Goal: Task Accomplishment & Management: Manage account settings

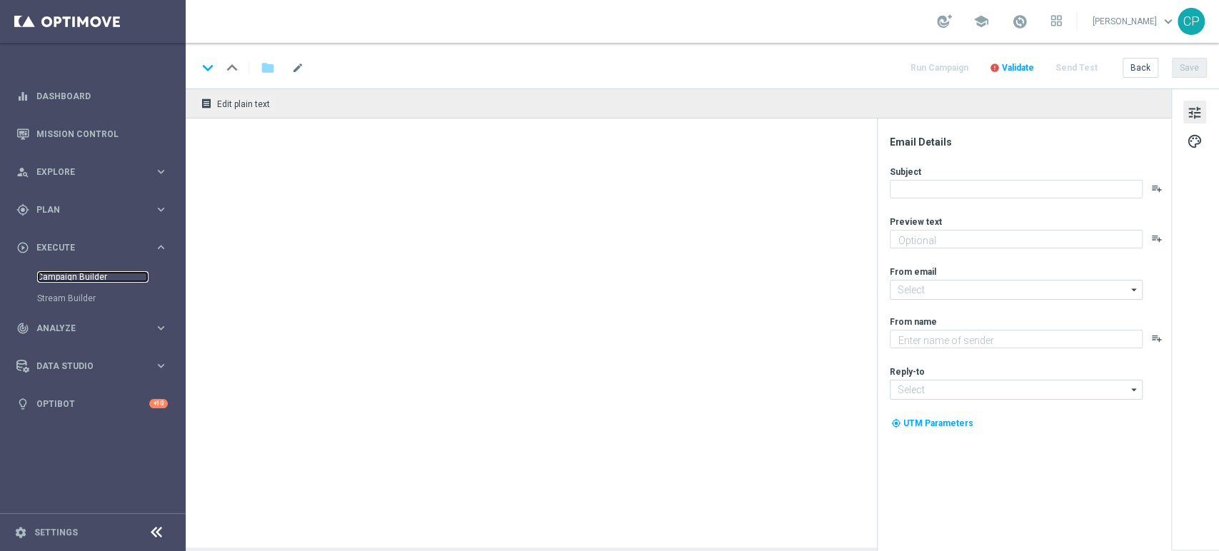
click at [75, 272] on link "Campaign Builder" at bounding box center [92, 276] width 111 height 11
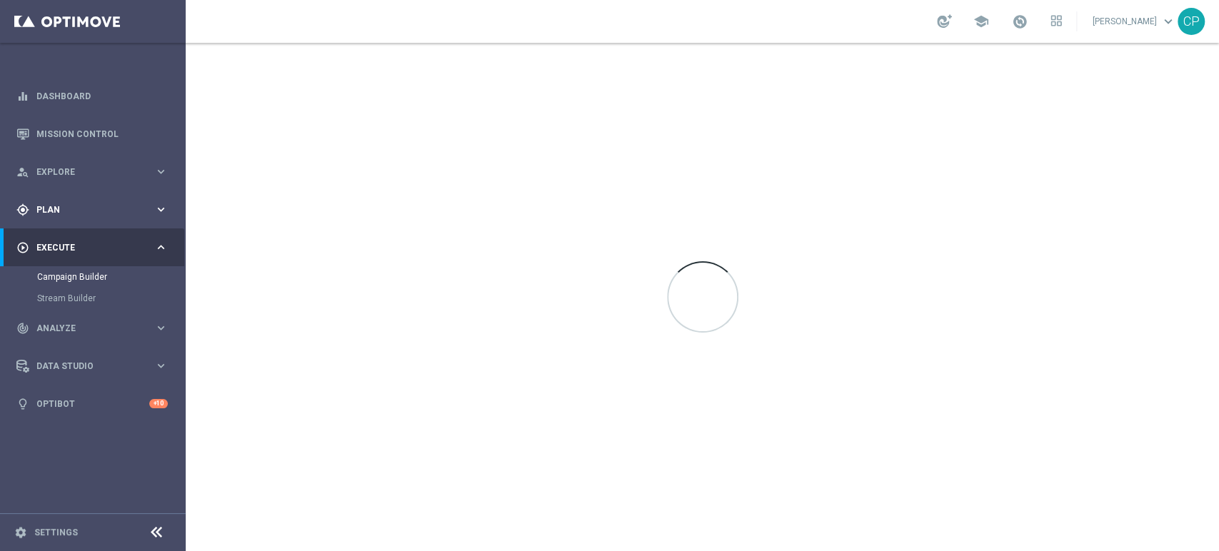
click at [123, 210] on span "Plan" at bounding box center [95, 210] width 118 height 9
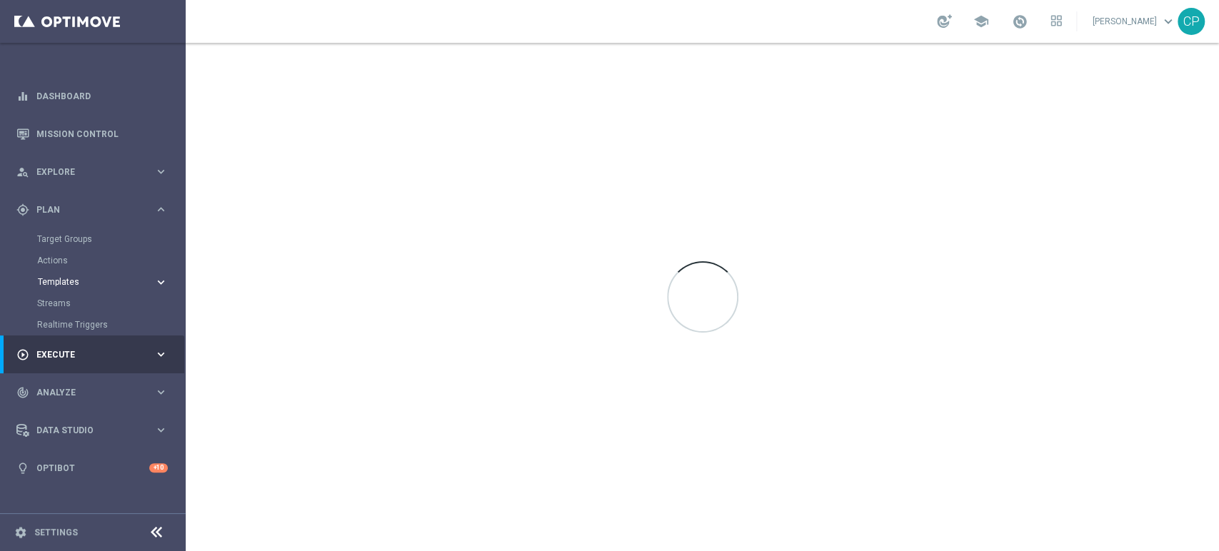
click at [83, 286] on span "Templates" at bounding box center [89, 282] width 102 height 9
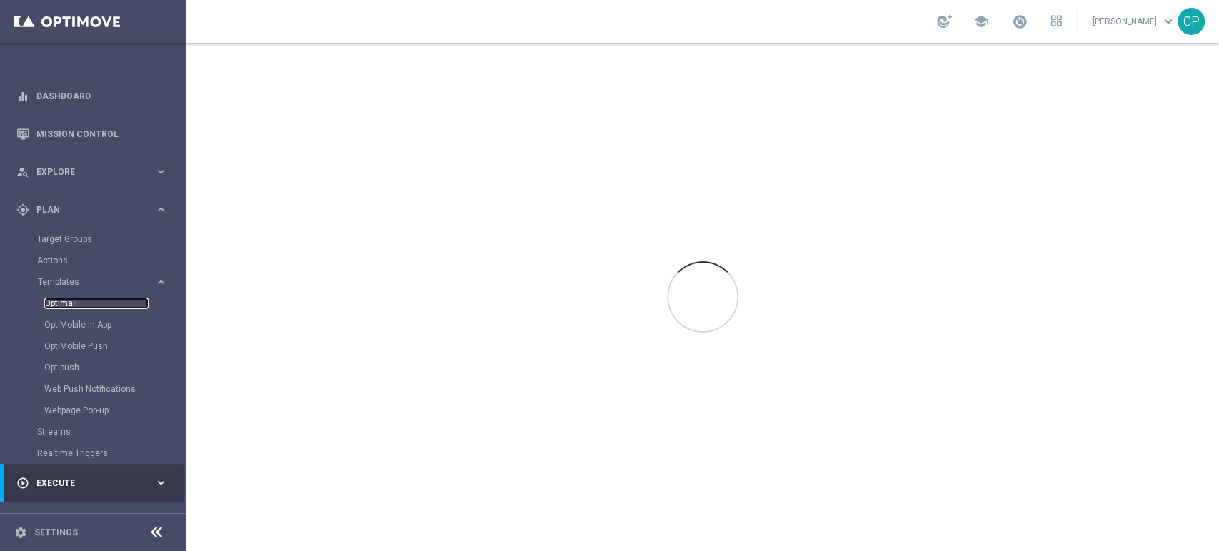
click at [66, 302] on link "Optimail" at bounding box center [96, 303] width 104 height 11
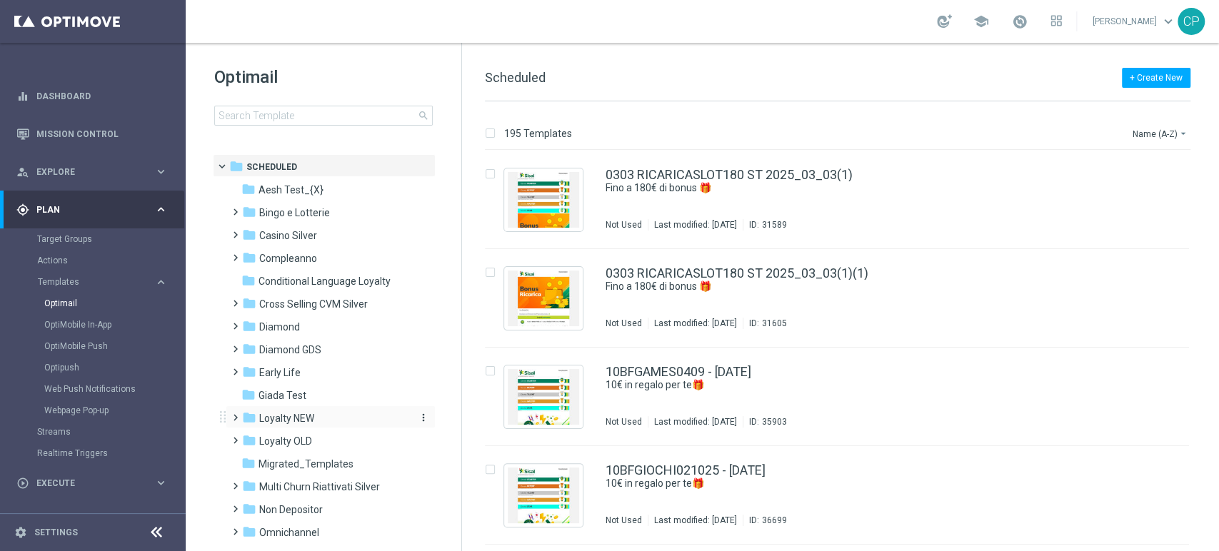
click at [284, 418] on span "Loyalty NEW" at bounding box center [286, 418] width 55 height 13
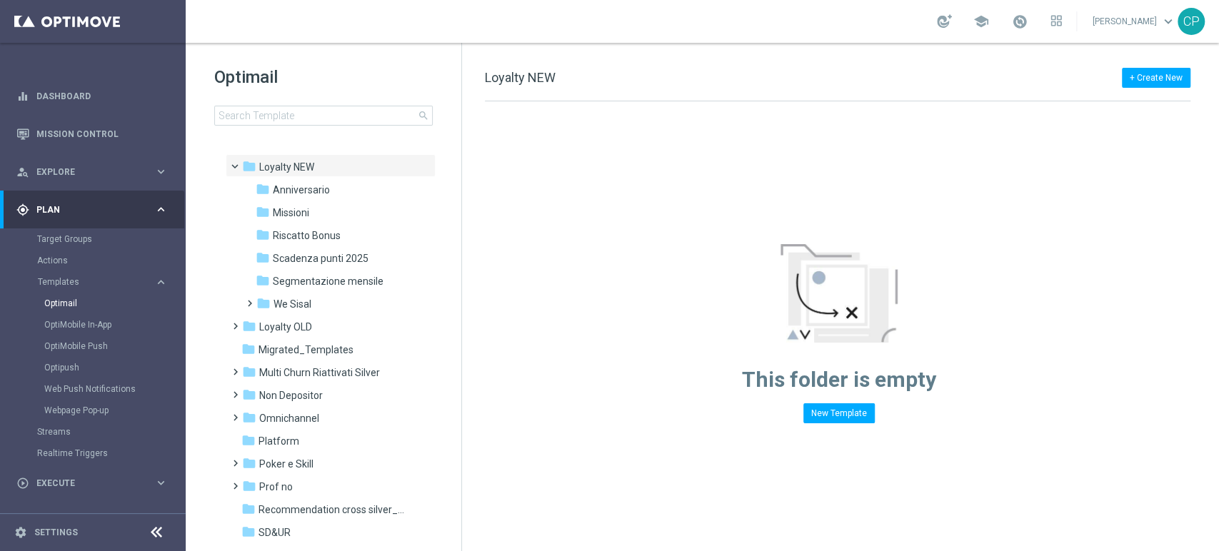
scroll to position [251, 0]
click at [282, 309] on span "We Sisal" at bounding box center [293, 305] width 38 height 13
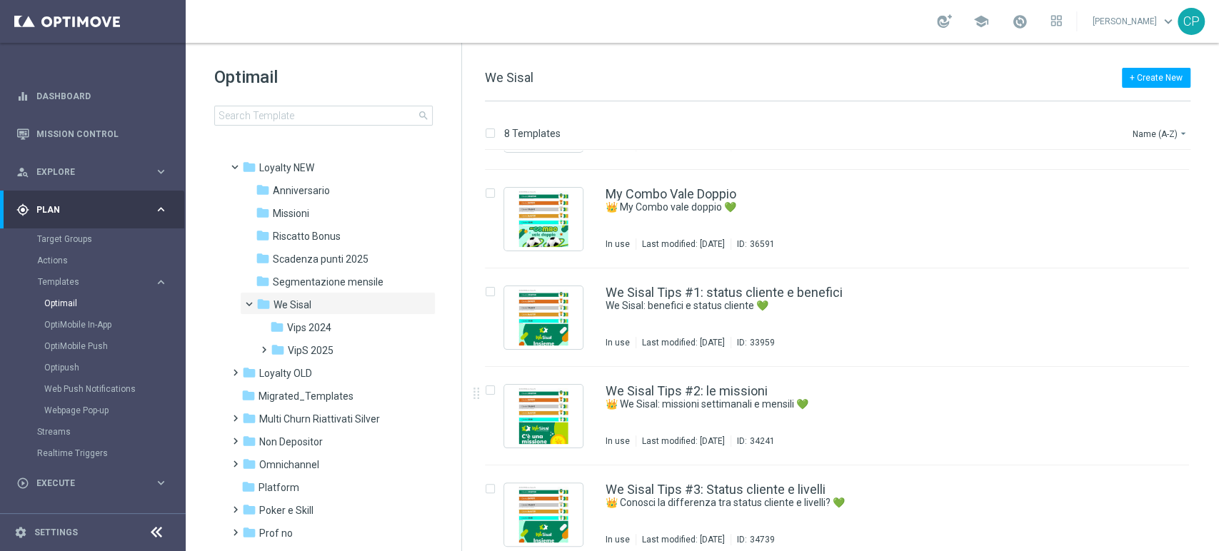
scroll to position [274, 0]
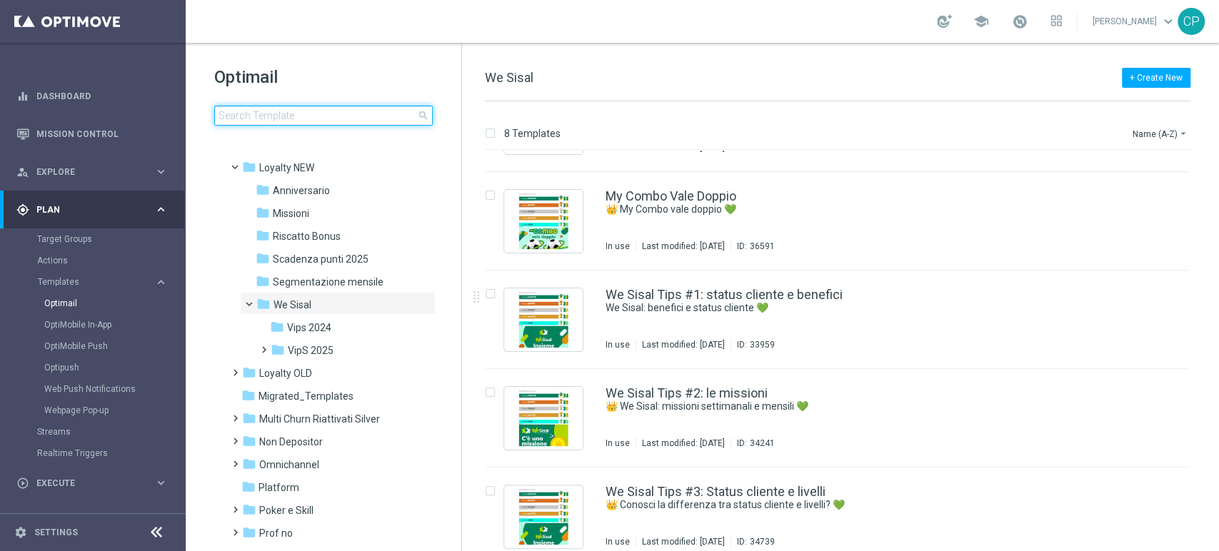
click at [333, 118] on input at bounding box center [323, 116] width 219 height 20
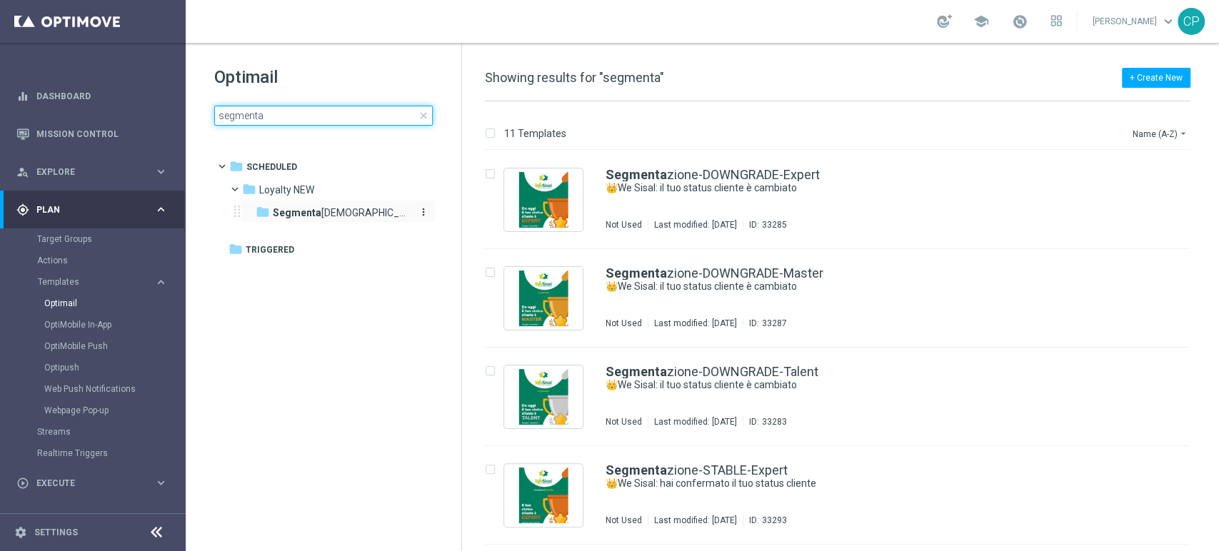
type input "segmenta"
click at [363, 205] on div "folder Segmenta zione mensile" at bounding box center [332, 213] width 152 height 16
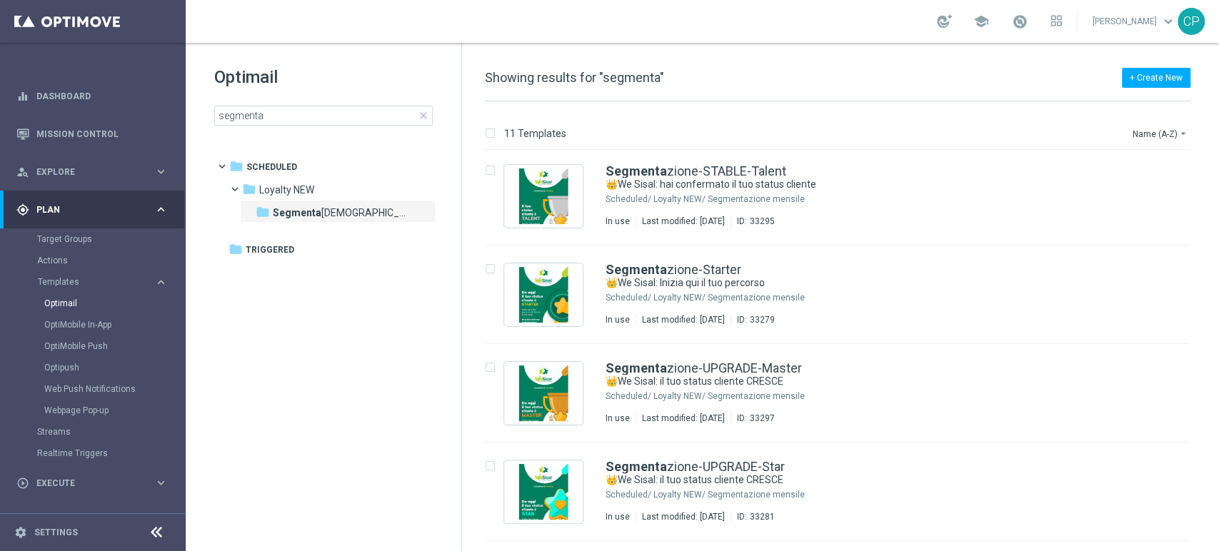
scroll to position [684, 0]
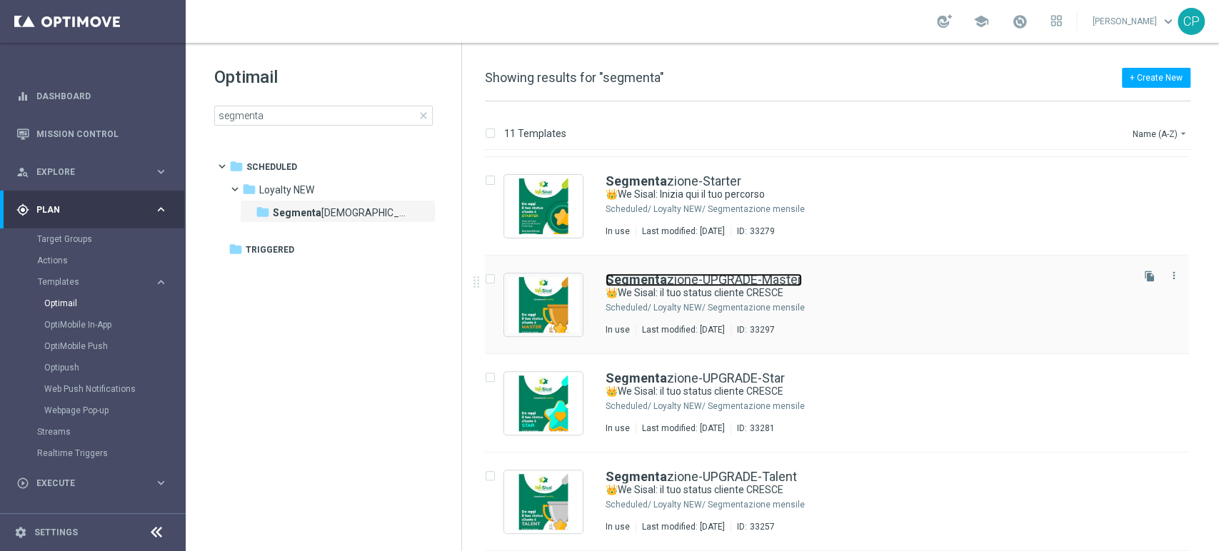
click at [709, 274] on link "Segmenta zione-UPGRADE-Master" at bounding box center [704, 280] width 196 height 13
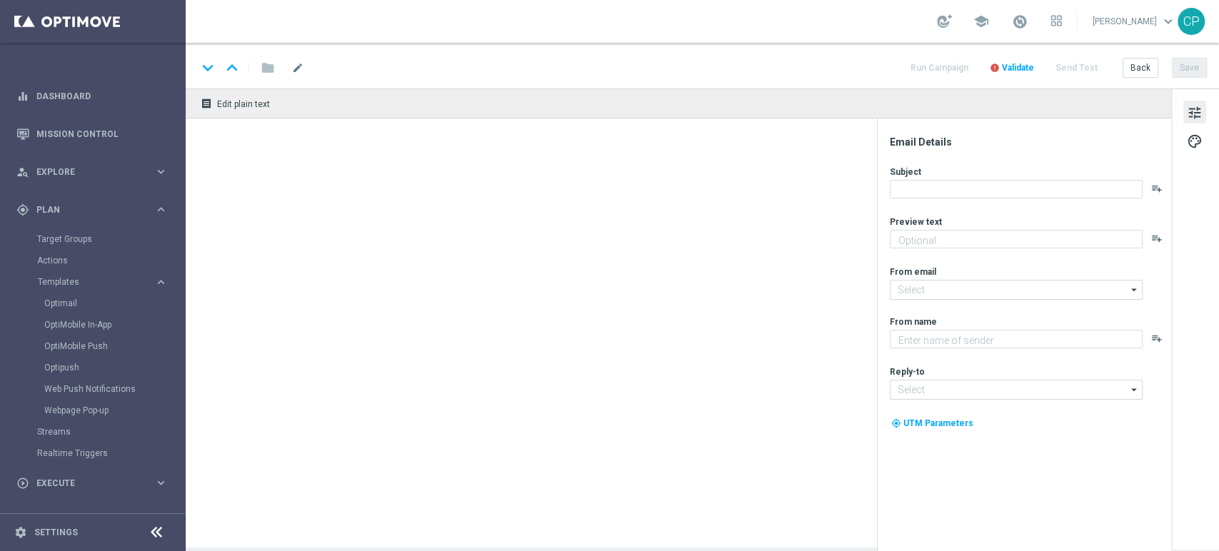
type textarea "🎉Hai sbloccato nuovi benefici."
type input "[EMAIL_ADDRESS][DOMAIN_NAME]"
type textarea "Sisal"
type input "[EMAIL_ADDRESS][DOMAIN_NAME]"
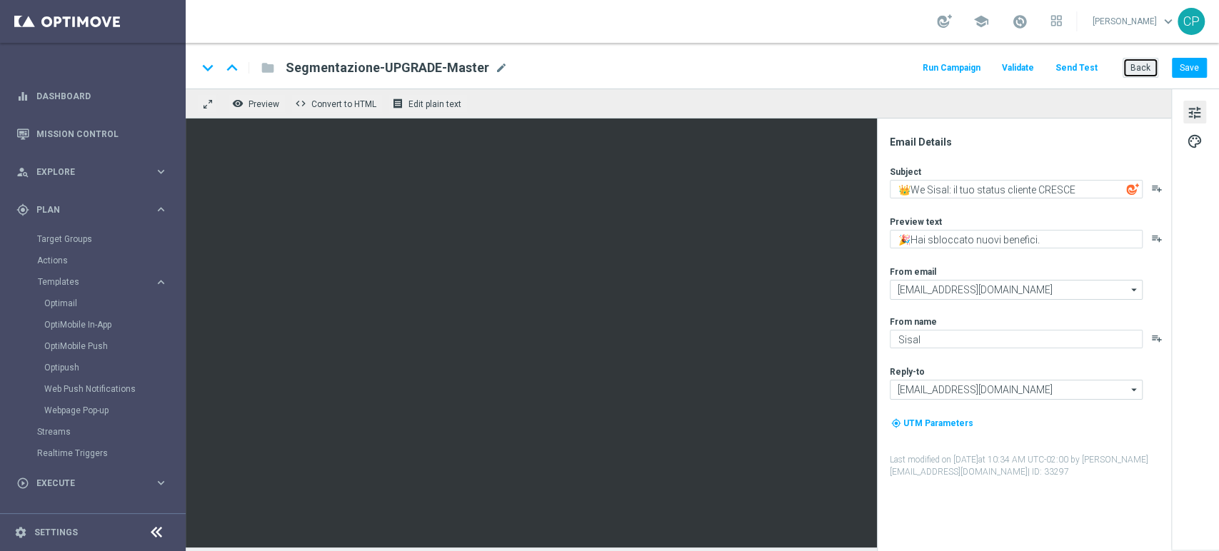
click at [1141, 66] on button "Back" at bounding box center [1141, 68] width 36 height 20
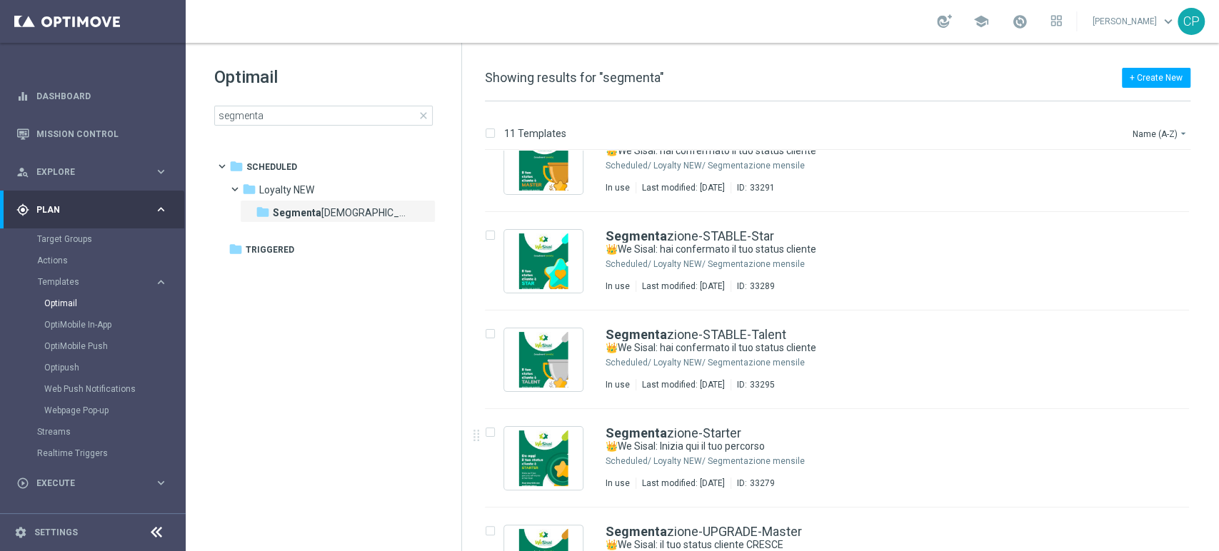
scroll to position [444, 0]
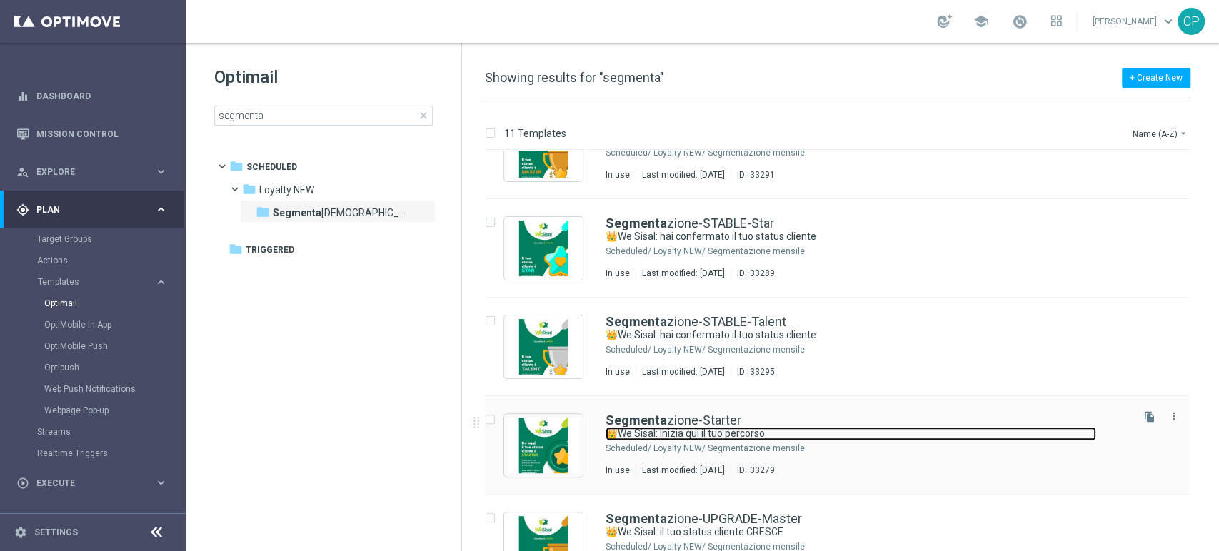
click at [759, 427] on link "👑We Sisal: Inizia qui il tuo percorso" at bounding box center [851, 434] width 491 height 14
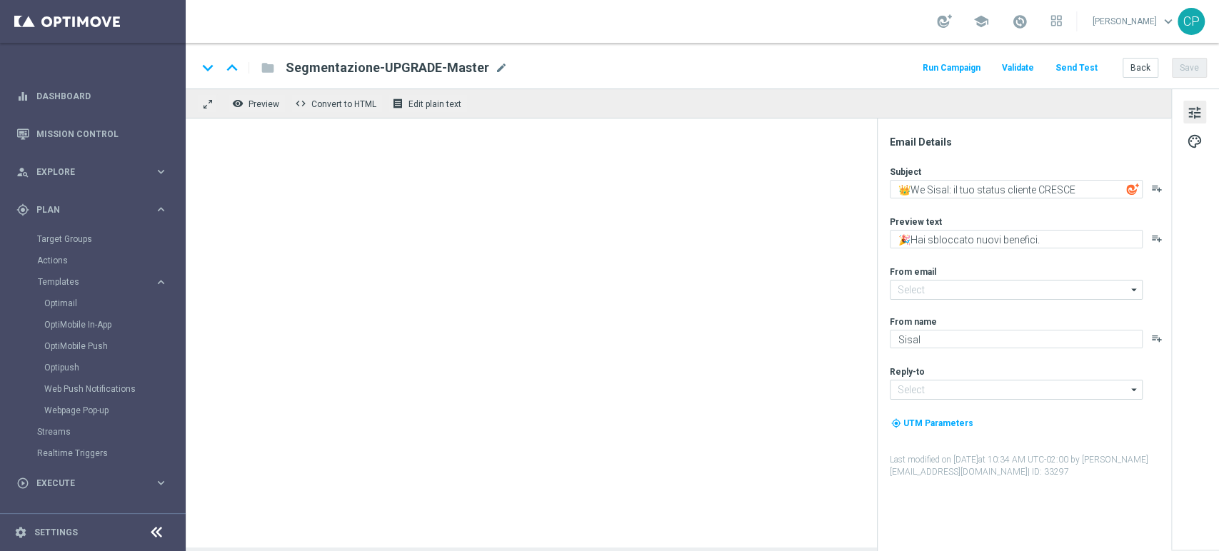
type input "[EMAIL_ADDRESS][DOMAIN_NAME]"
type textarea "👑We Sisal: Inizia qui il tuo percorso"
type textarea "Il tuo status cliente è Starter"
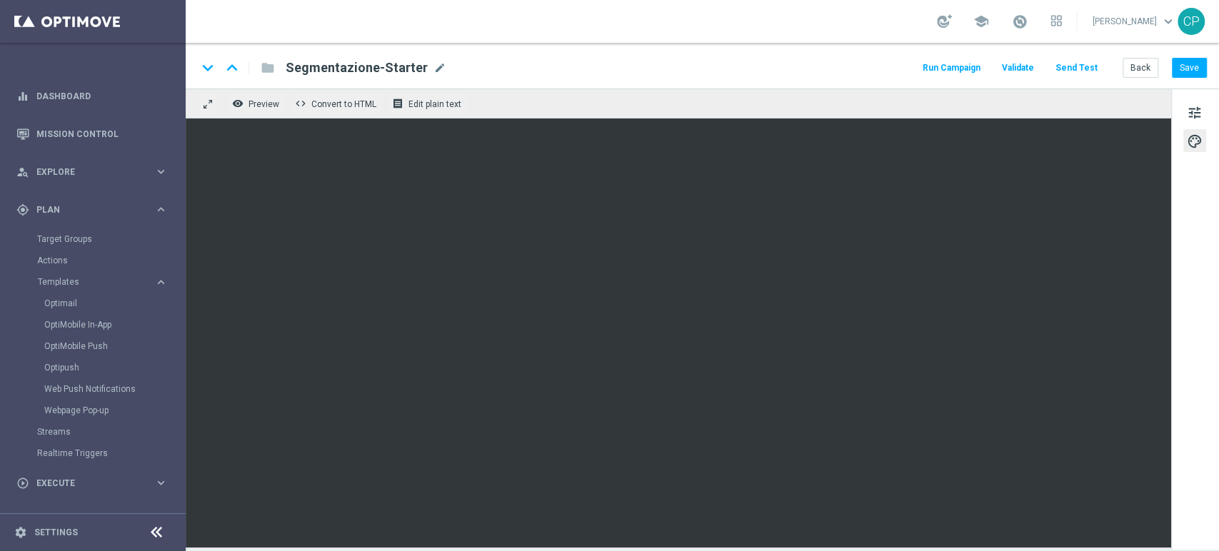
drag, startPoint x: 1141, startPoint y: 66, endPoint x: 714, endPoint y: 61, distance: 427.2
click at [714, 61] on div "keyboard_arrow_down keyboard_arrow_up folder Segmentazione-Starter Segmentazion…" at bounding box center [702, 68] width 1010 height 19
click at [1132, 67] on button "Back" at bounding box center [1141, 68] width 36 height 20
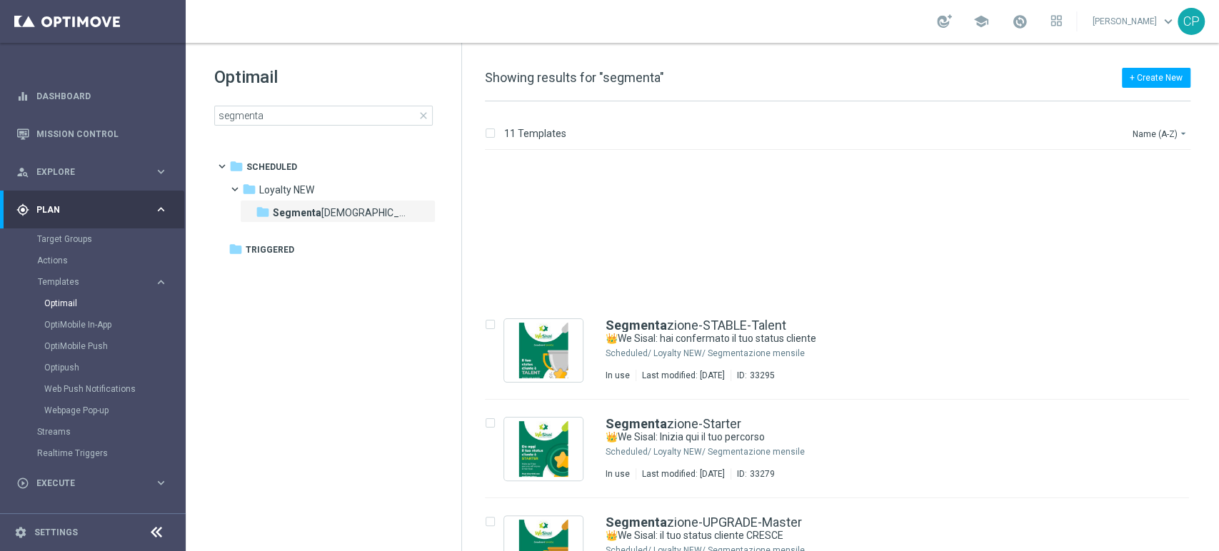
scroll to position [684, 0]
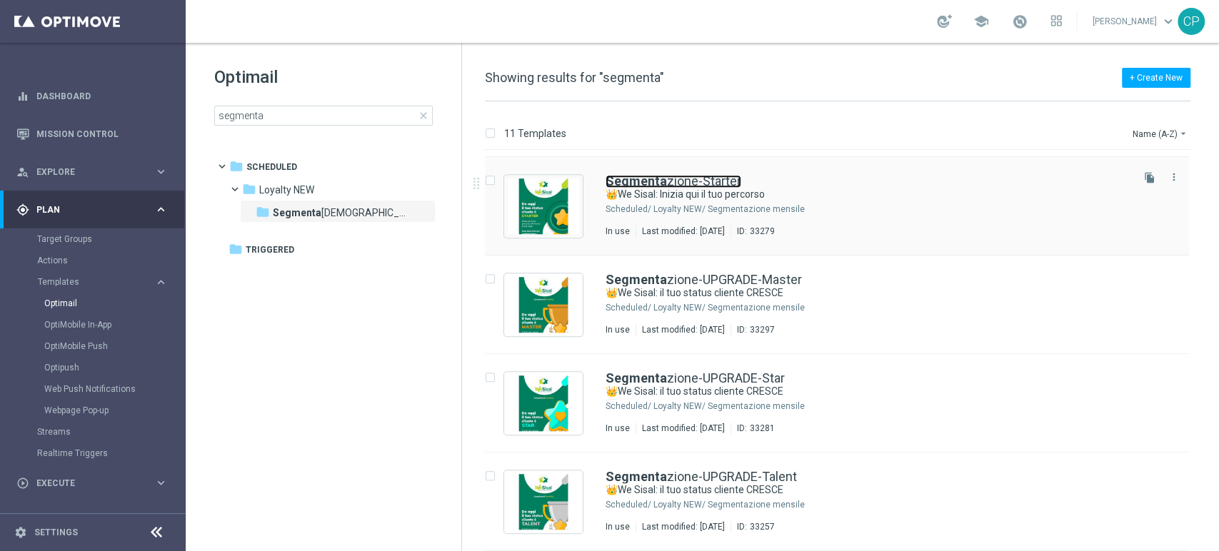
click at [709, 179] on link "Segmenta zione-Starter" at bounding box center [674, 181] width 136 height 13
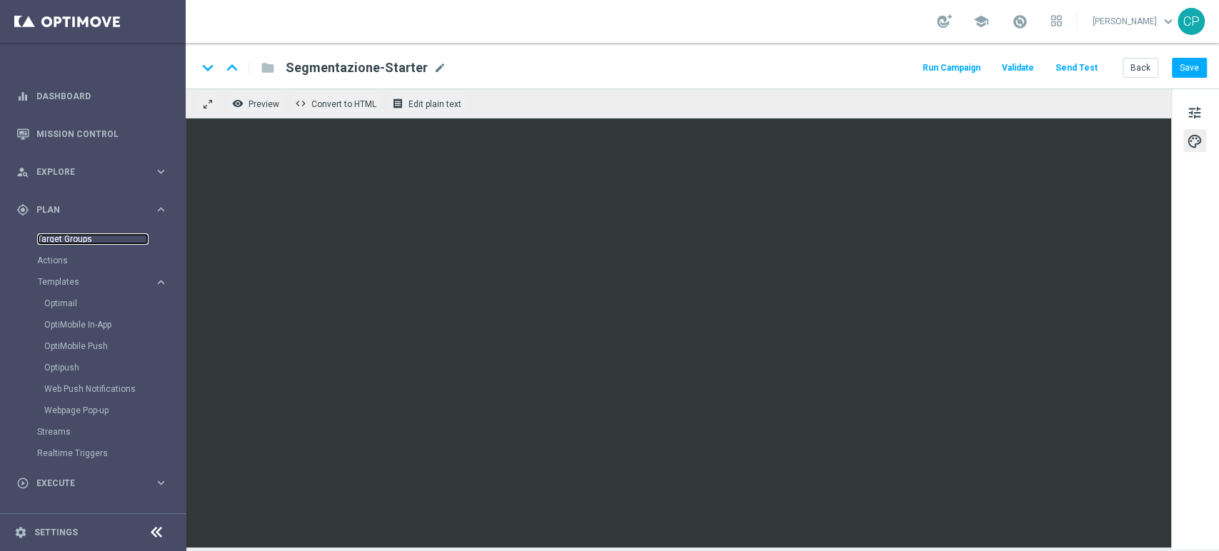
click at [66, 239] on link "Target Groups" at bounding box center [92, 239] width 111 height 11
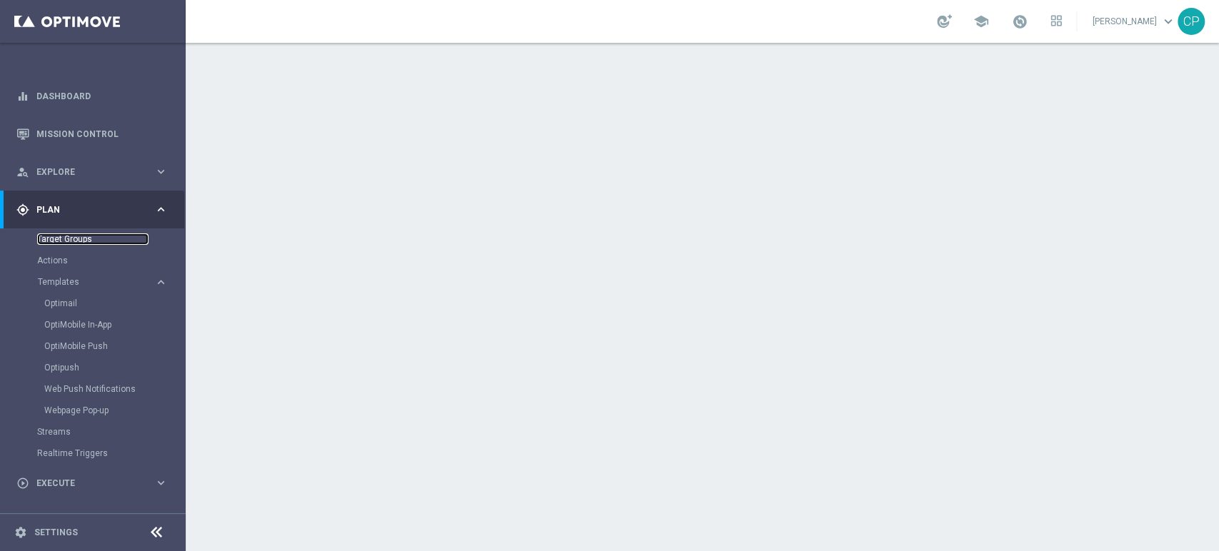
click at [82, 240] on link "Target Groups" at bounding box center [92, 239] width 111 height 11
click at [79, 240] on link "Target Groups" at bounding box center [92, 239] width 111 height 11
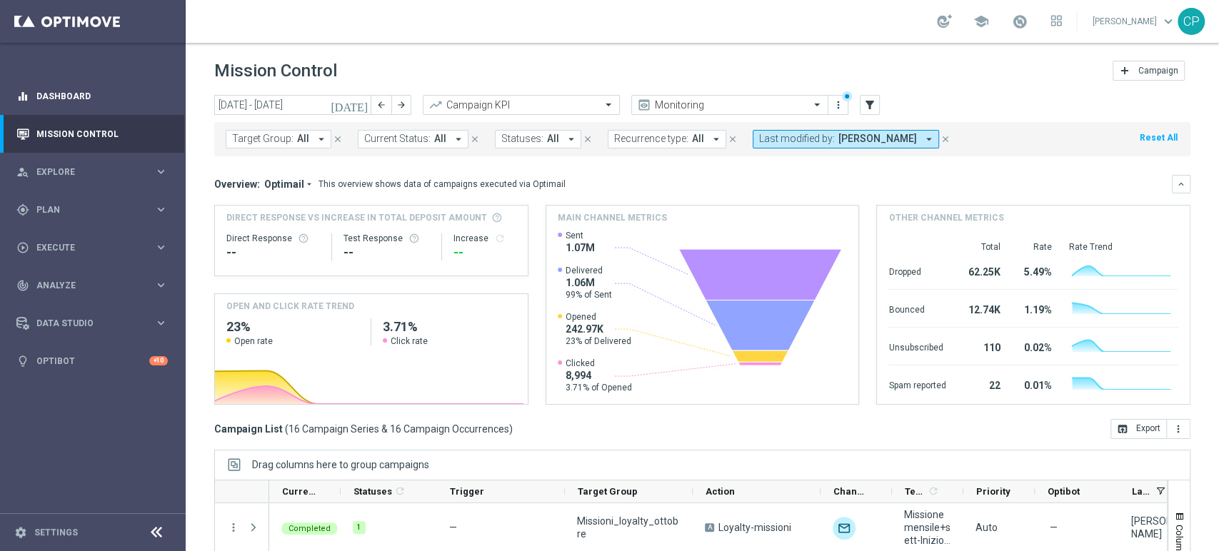
scroll to position [234, 0]
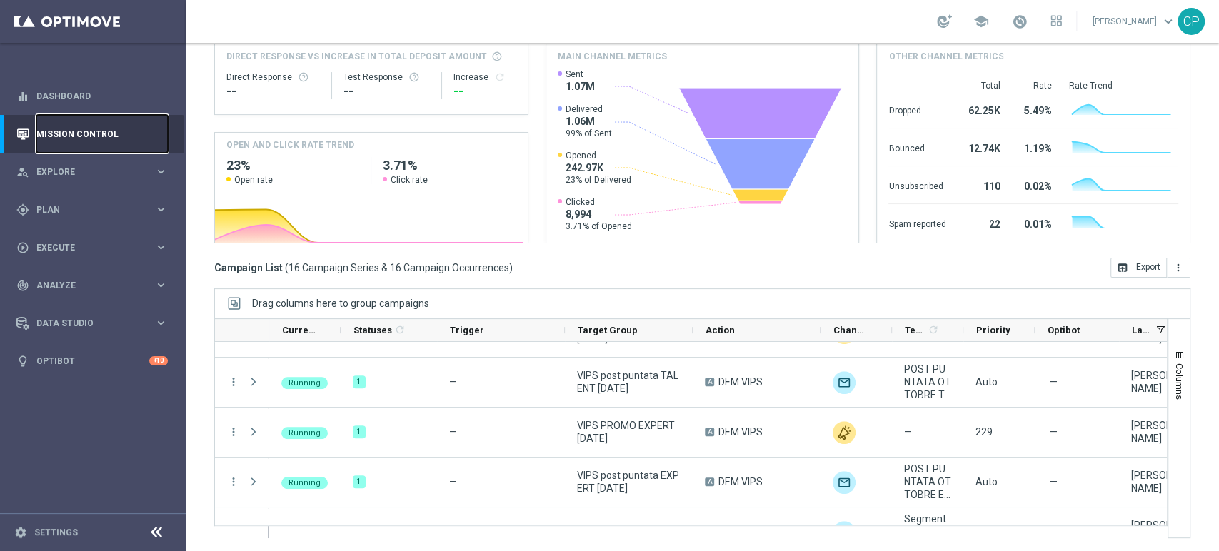
click at [100, 131] on link "Mission Control" at bounding box center [101, 134] width 131 height 38
click at [147, 162] on div "person_search Explore keyboard_arrow_right" at bounding box center [92, 172] width 184 height 38
click at [103, 391] on div "gps_fixed Plan keyboard_arrow_right" at bounding box center [92, 381] width 184 height 38
click at [57, 433] on link "Streams" at bounding box center [92, 431] width 111 height 11
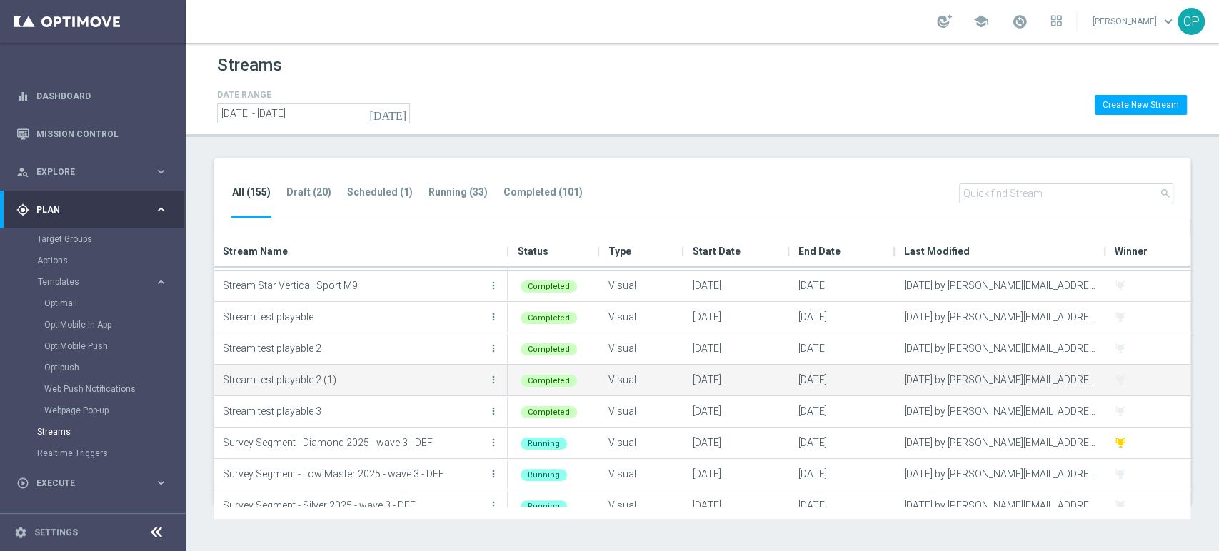
scroll to position [4053, 0]
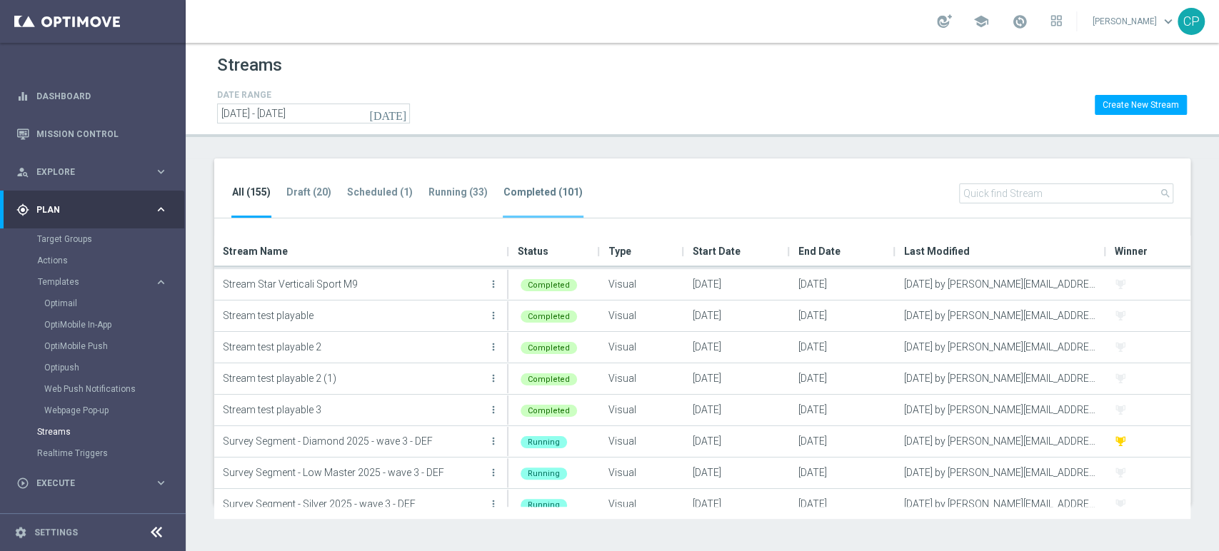
click at [548, 187] on tab-header "Completed (101)" at bounding box center [543, 192] width 79 height 12
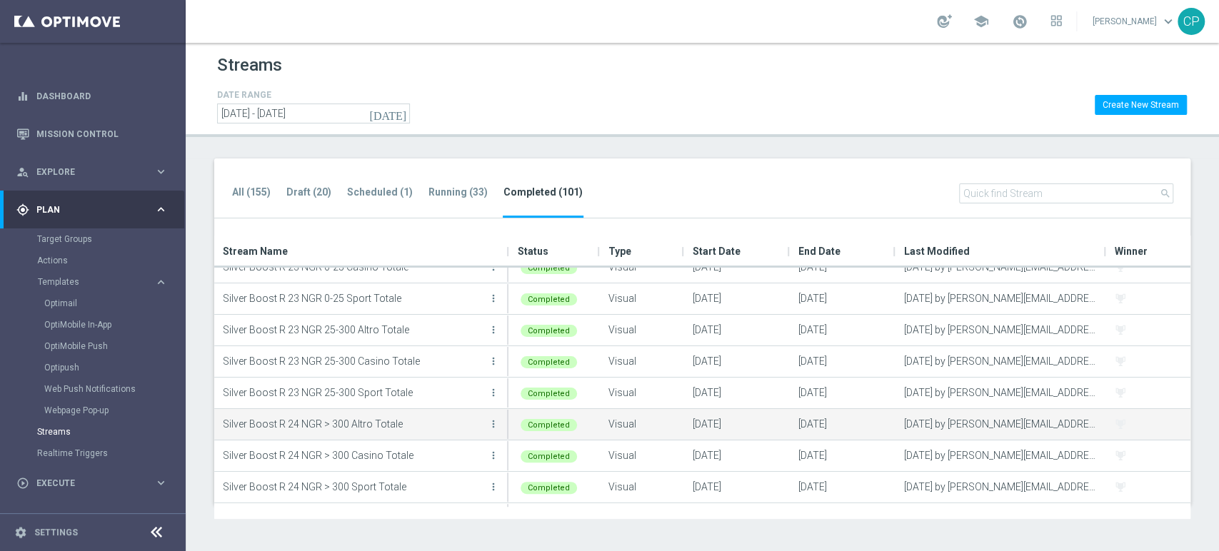
scroll to position [1712, 0]
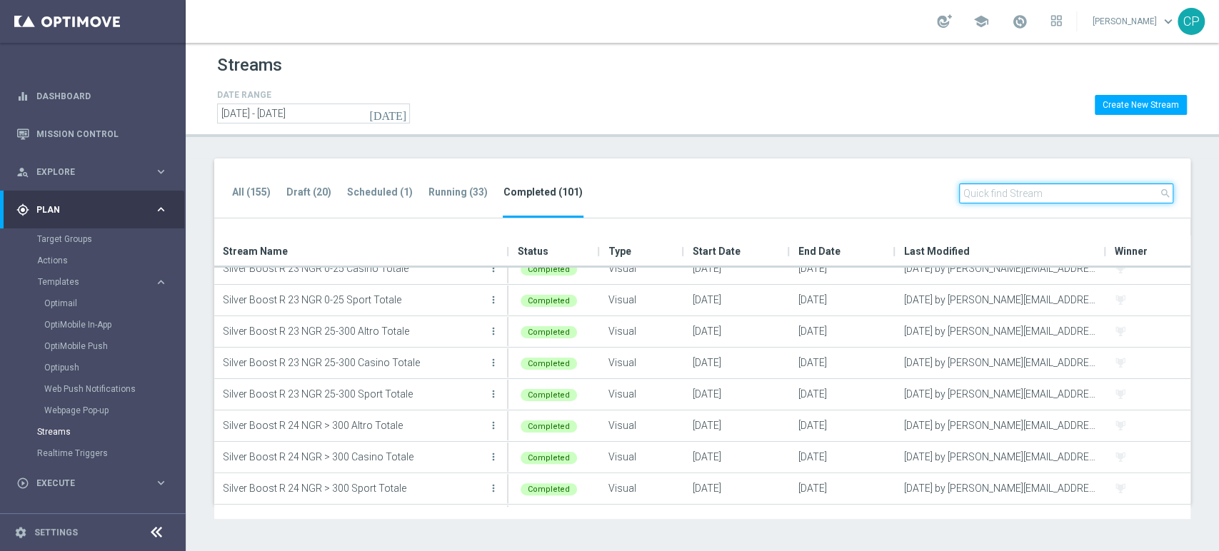
click at [990, 194] on input "text" at bounding box center [1066, 194] width 214 height 20
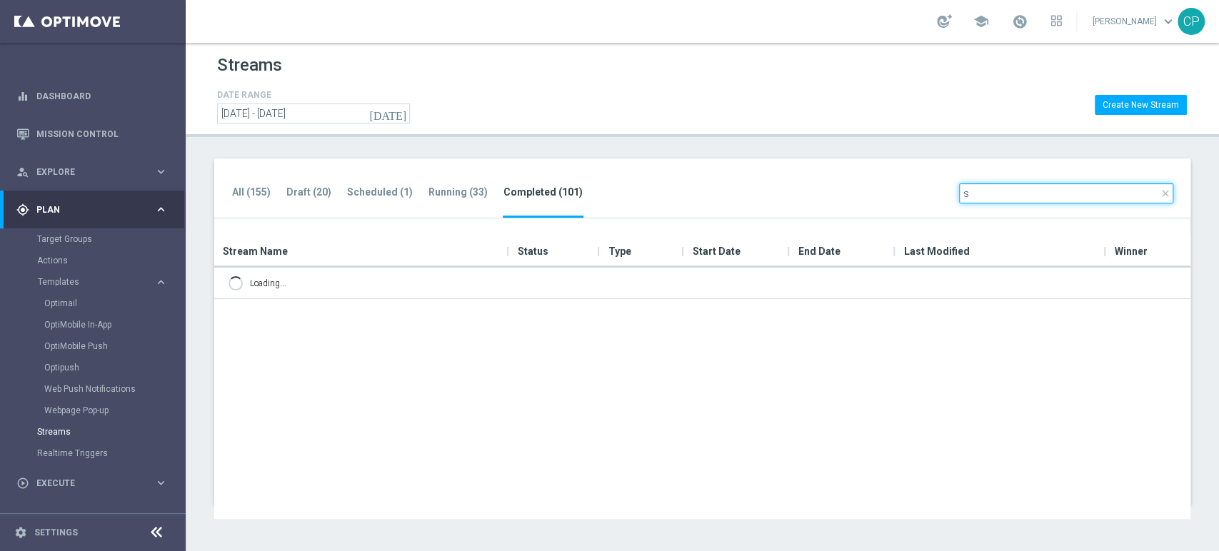
scroll to position [0, 0]
type input "s"
type input "p"
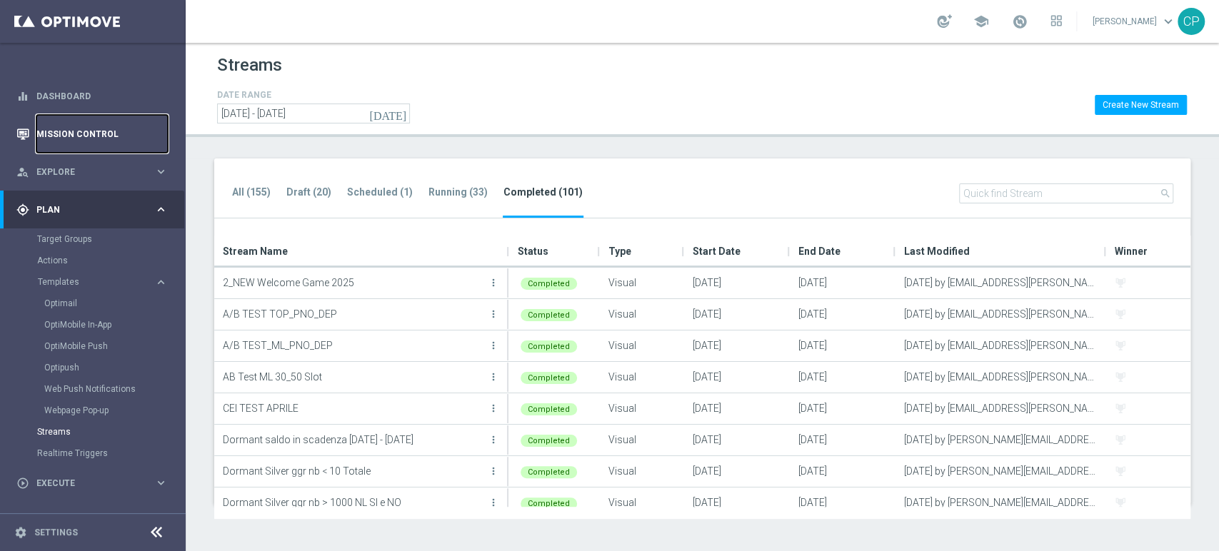
click at [57, 146] on link "Mission Control" at bounding box center [101, 134] width 131 height 38
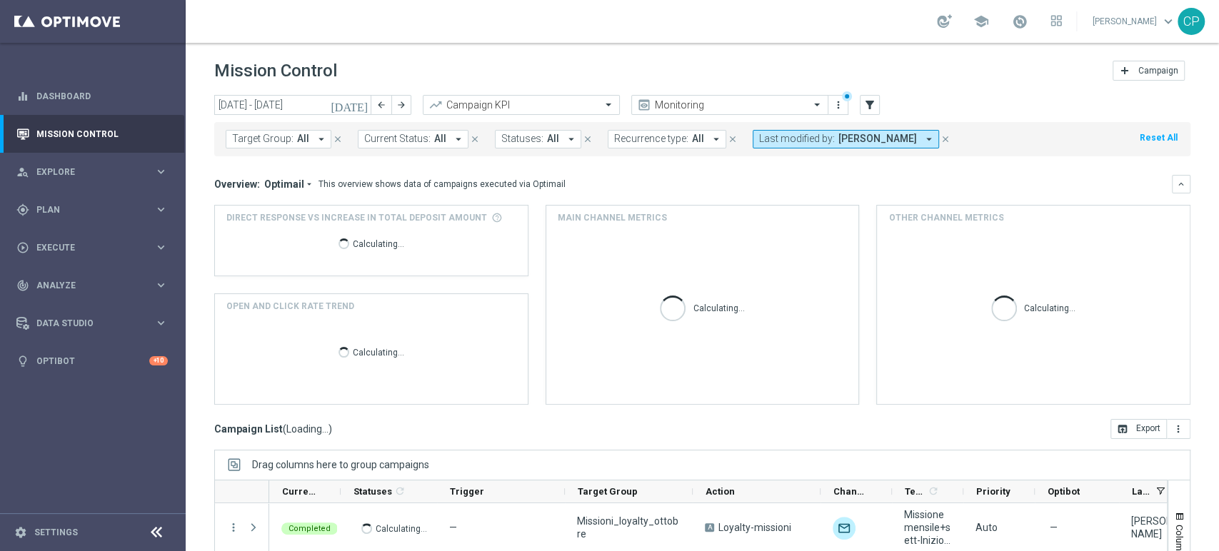
click at [359, 106] on icon "today" at bounding box center [350, 105] width 39 height 13
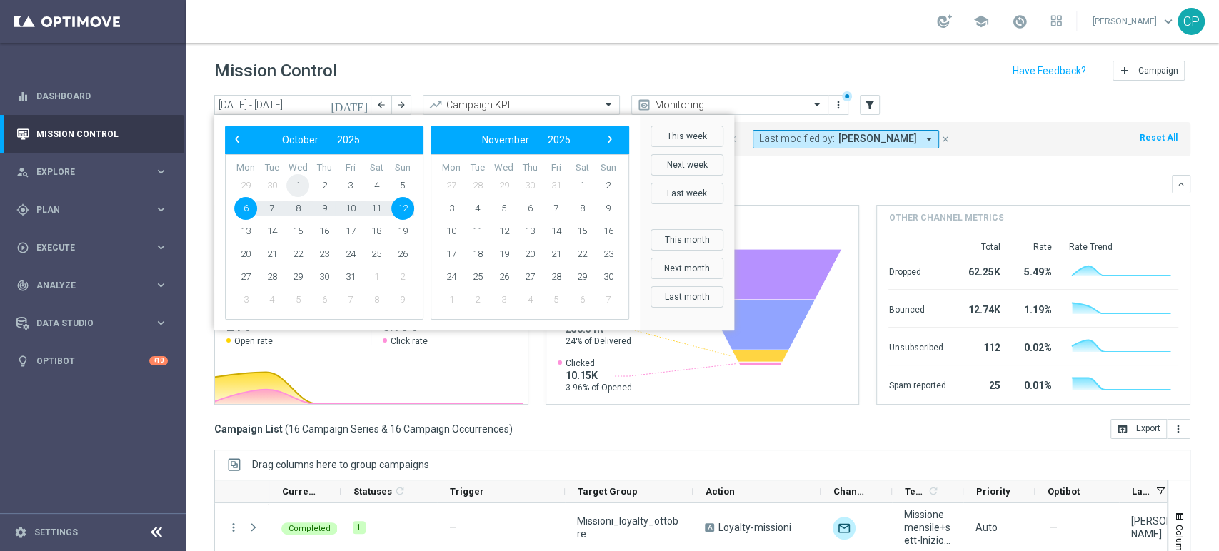
click at [296, 184] on span "1" at bounding box center [297, 185] width 23 height 23
click at [407, 188] on span "5" at bounding box center [402, 185] width 23 height 23
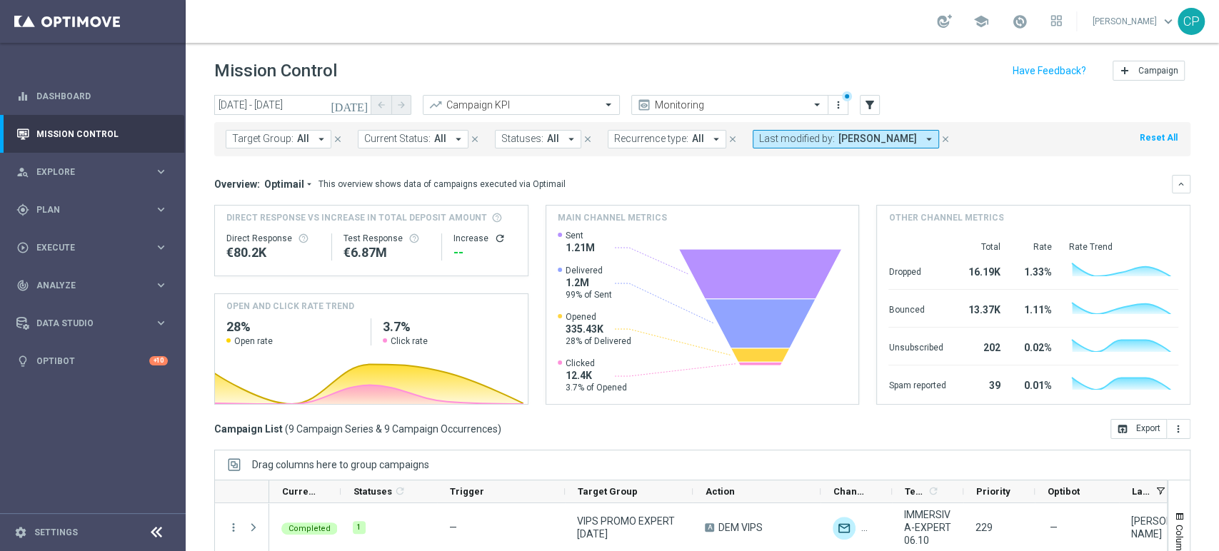
click at [826, 140] on button "Last modified by: Chiara Pigato arrow_drop_down" at bounding box center [846, 139] width 186 height 19
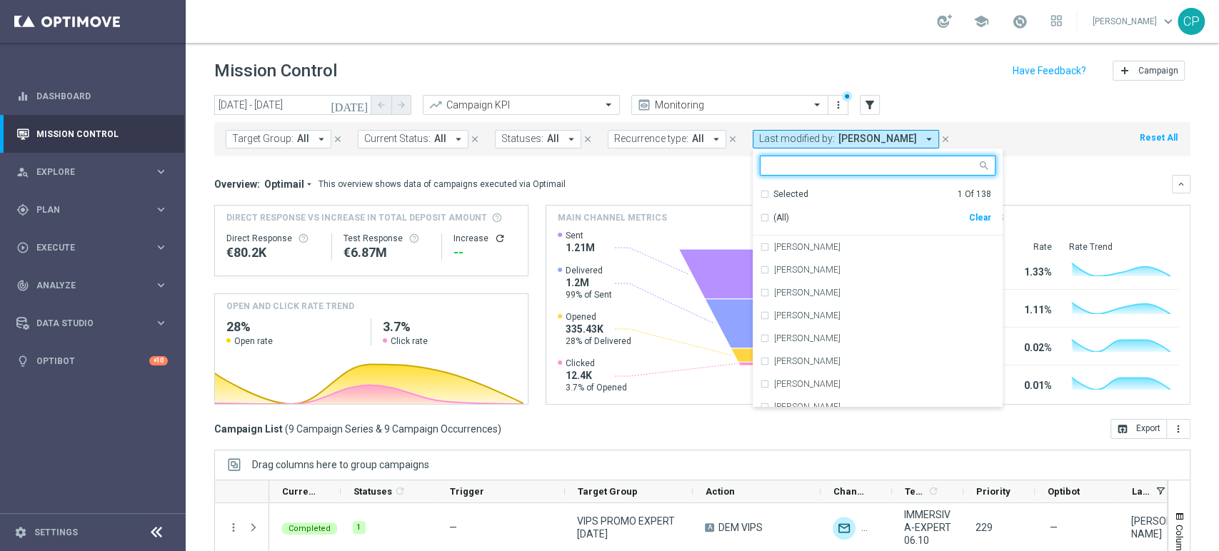
click at [363, 103] on icon "today" at bounding box center [350, 105] width 39 height 13
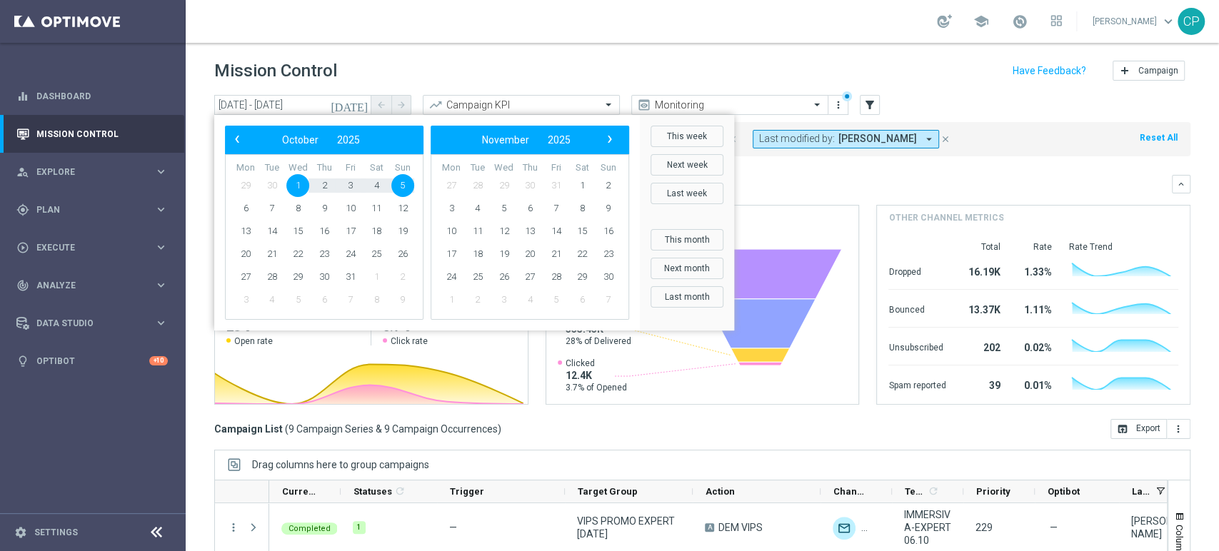
click at [299, 190] on span "1" at bounding box center [297, 185] width 23 height 23
click at [276, 209] on span "7" at bounding box center [272, 208] width 23 height 23
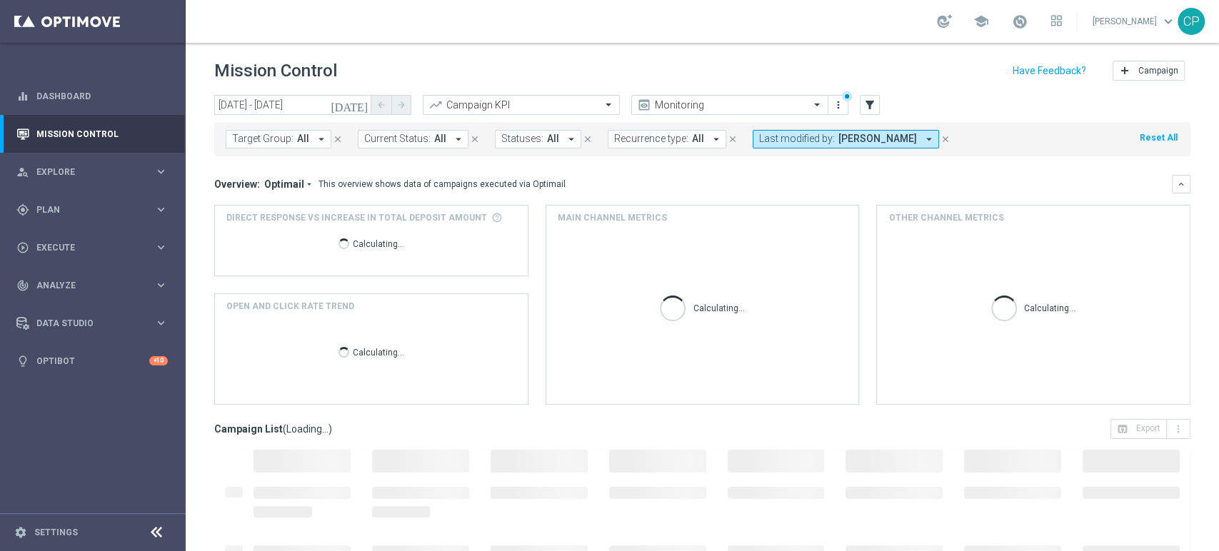
type input "01 Oct 2025 - 07 Oct 2025"
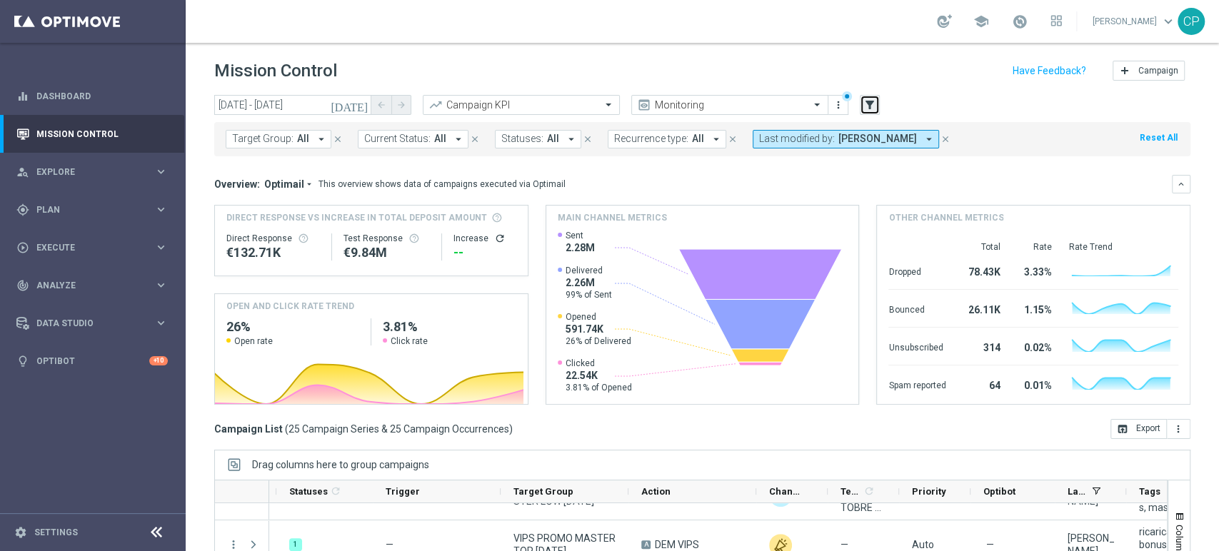
click at [875, 103] on icon "filter_alt" at bounding box center [870, 105] width 13 height 13
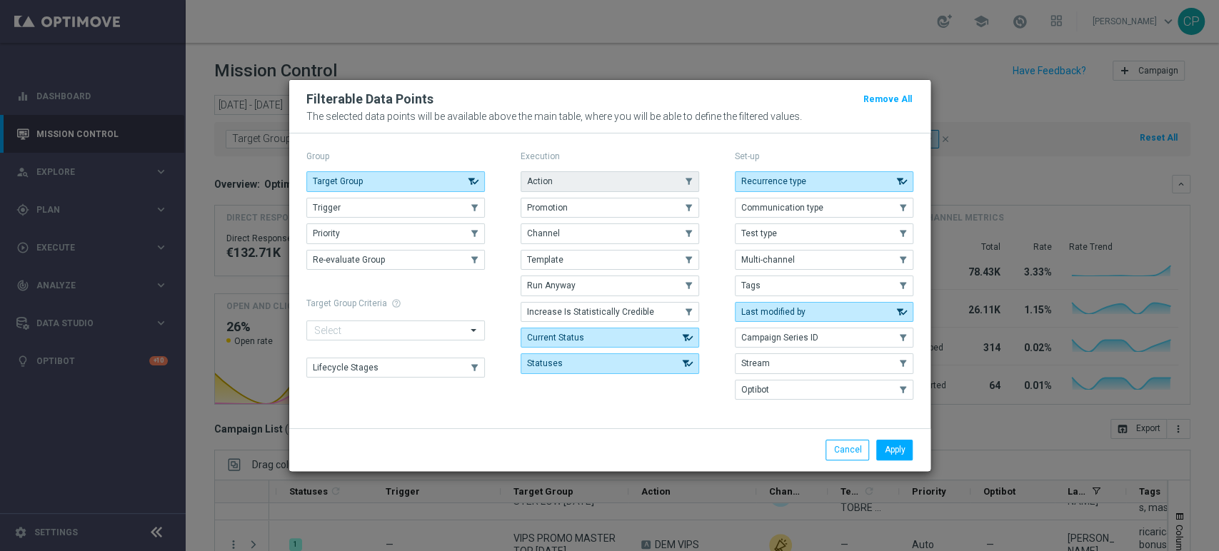
click at [631, 186] on button "Action" at bounding box center [610, 181] width 179 height 20
click at [896, 449] on button "Apply" at bounding box center [895, 450] width 36 height 20
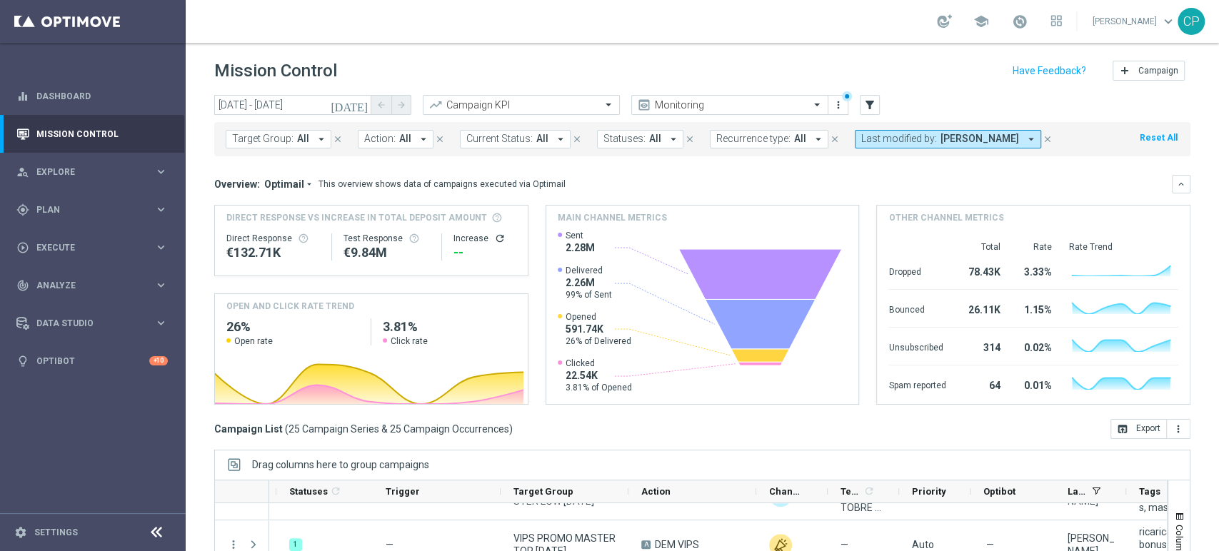
click at [379, 139] on span "Action:" at bounding box center [379, 139] width 31 height 12
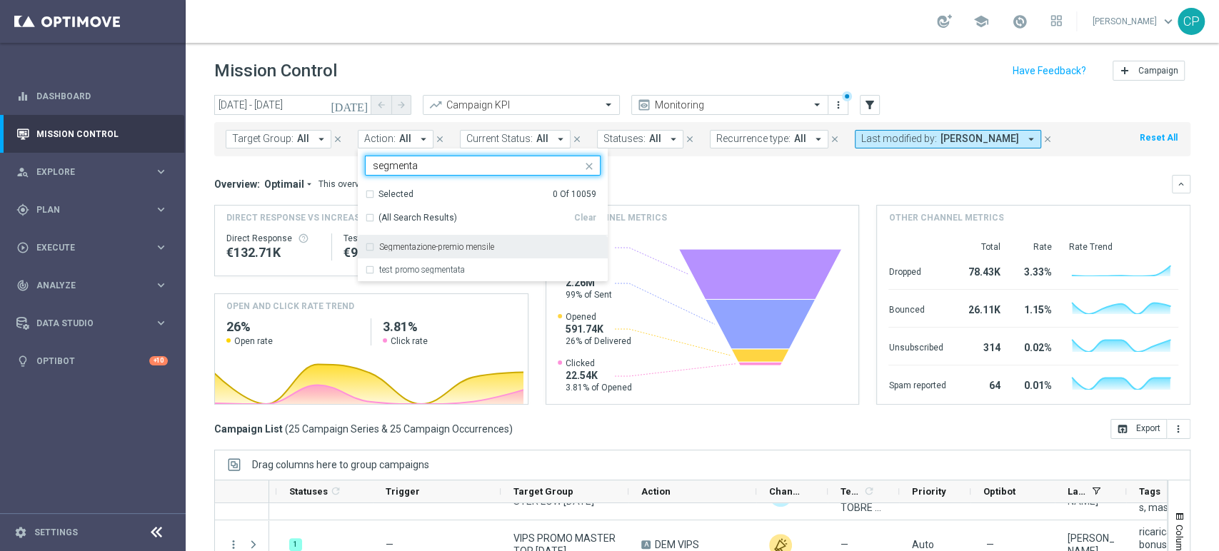
click at [479, 246] on label "Segmentazione-premio mensile" at bounding box center [436, 247] width 115 height 9
type input "segmenta"
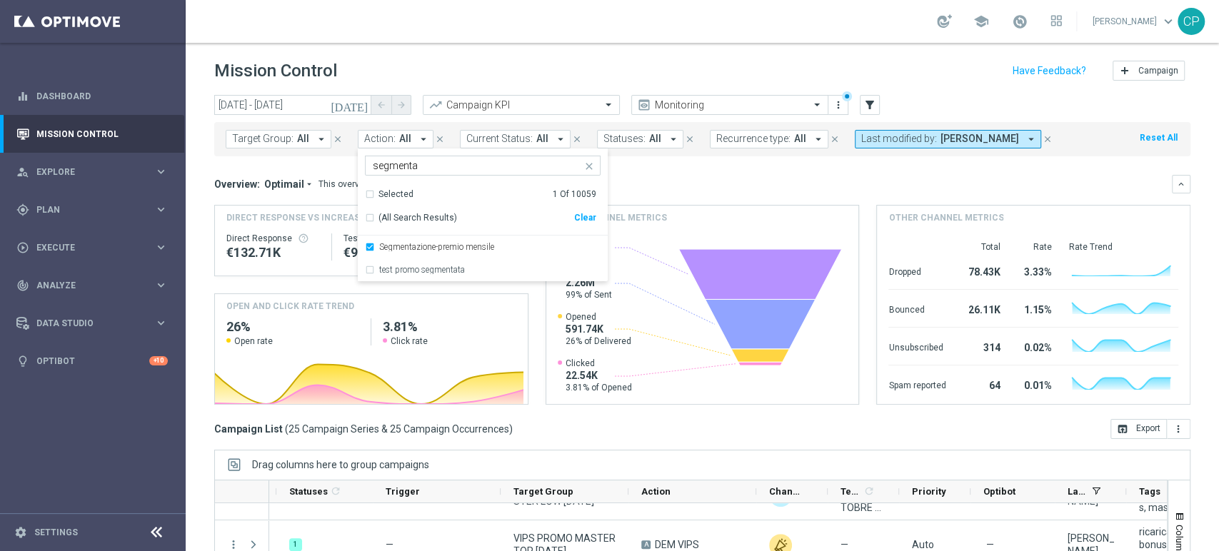
click at [735, 194] on div "Overview: Optimail arrow_drop_down This overview shows data of campaigns execut…" at bounding box center [702, 290] width 977 height 230
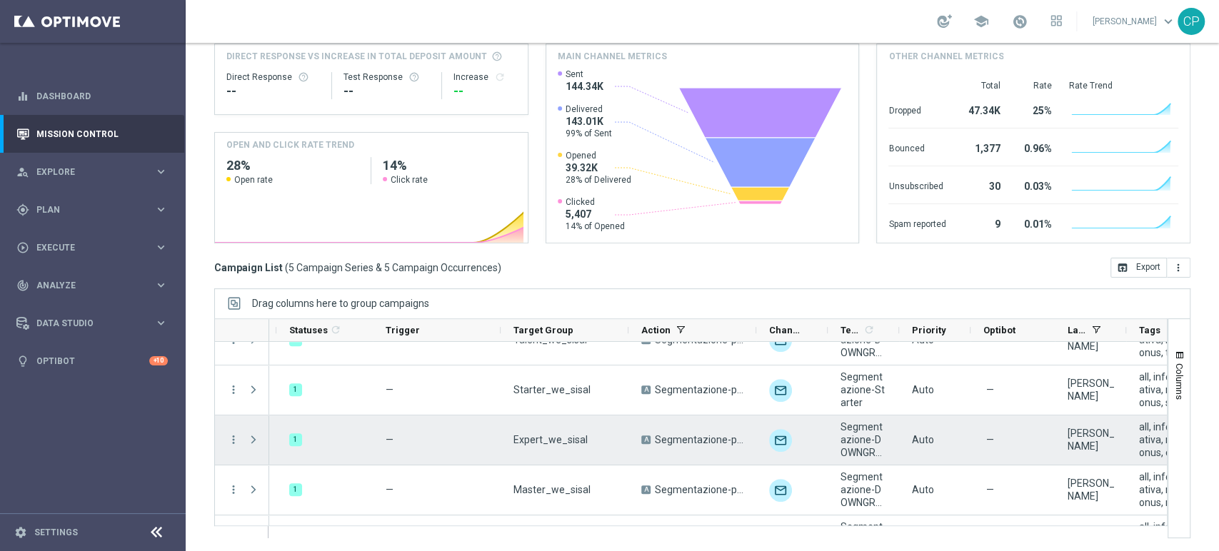
scroll to position [23, 0]
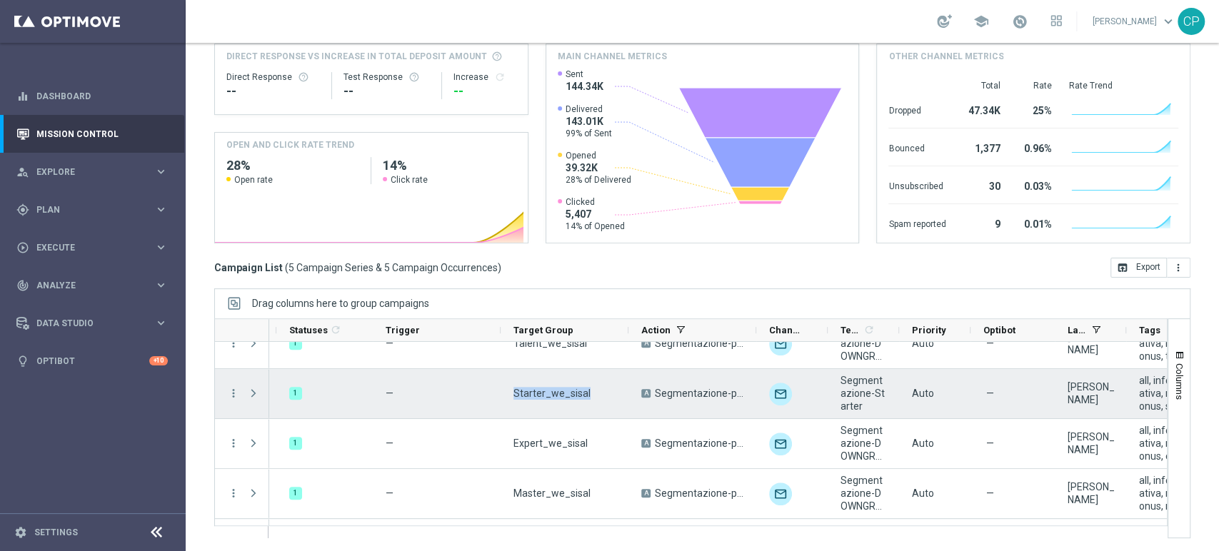
drag, startPoint x: 512, startPoint y: 394, endPoint x: 599, endPoint y: 391, distance: 87.2
click at [599, 391] on div "Starter_we_sisal" at bounding box center [565, 393] width 128 height 49
click at [229, 393] on icon "more_vert" at bounding box center [233, 393] width 13 height 13
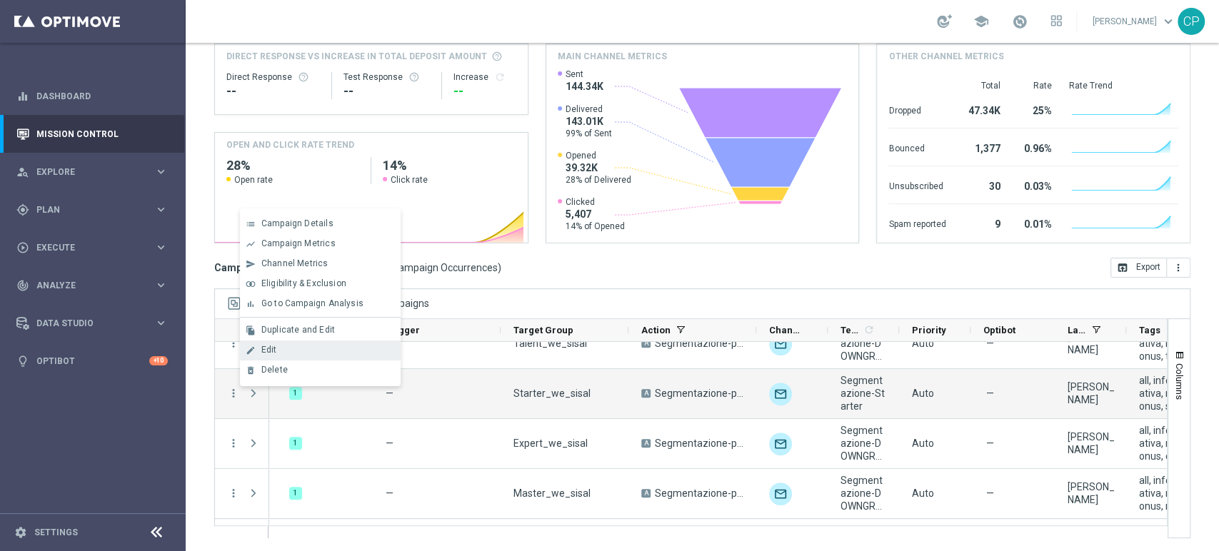
click at [281, 351] on div "Edit" at bounding box center [327, 350] width 133 height 10
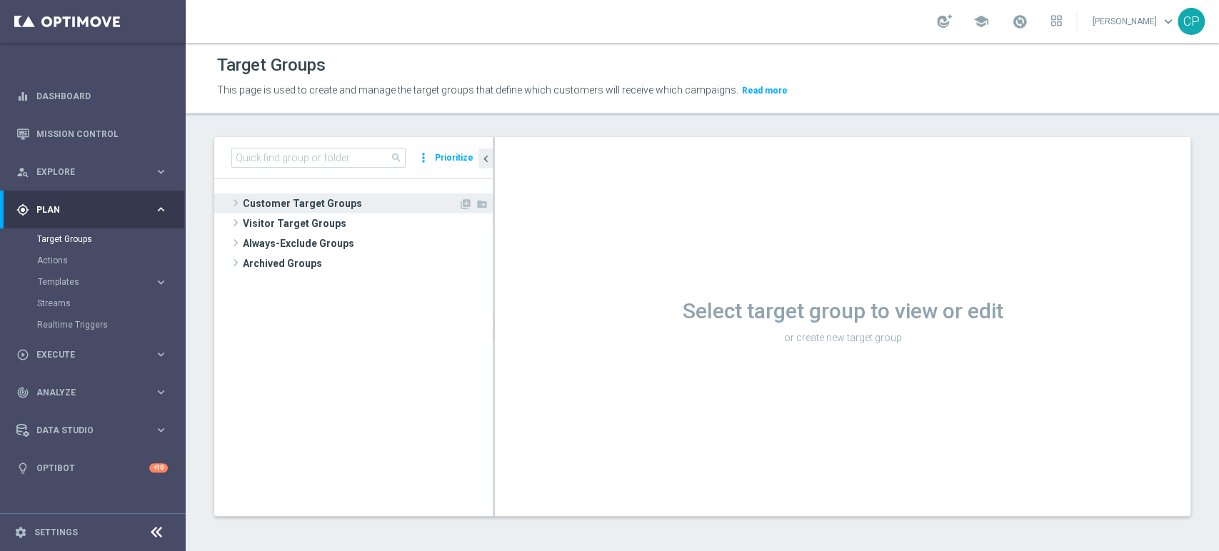
click at [294, 200] on span "Customer Target Groups" at bounding box center [351, 204] width 216 height 20
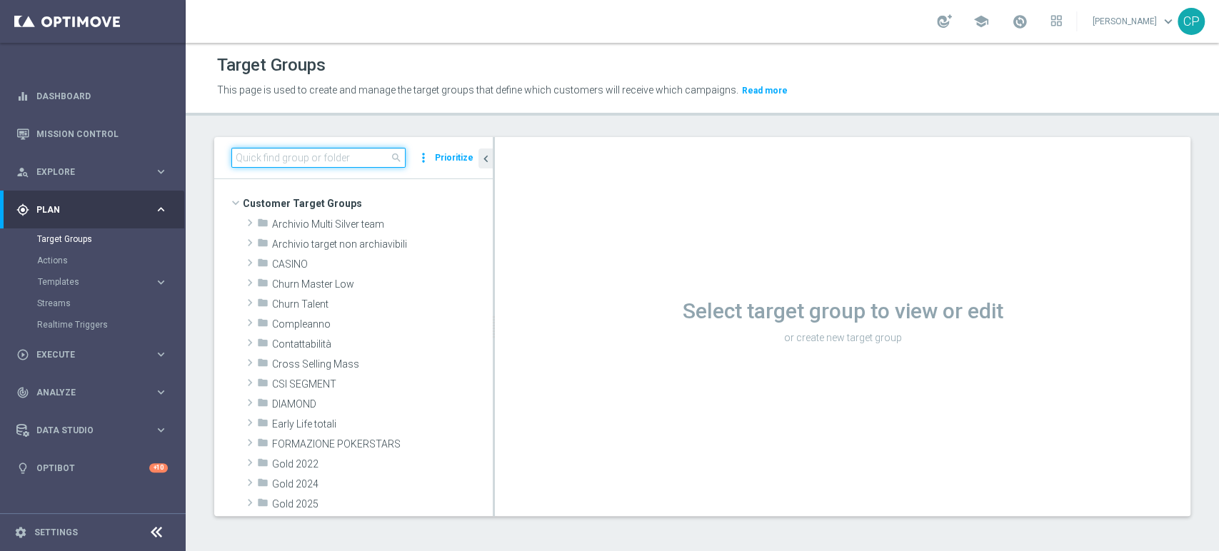
click at [326, 156] on input at bounding box center [318, 158] width 174 height 20
type input "premio"
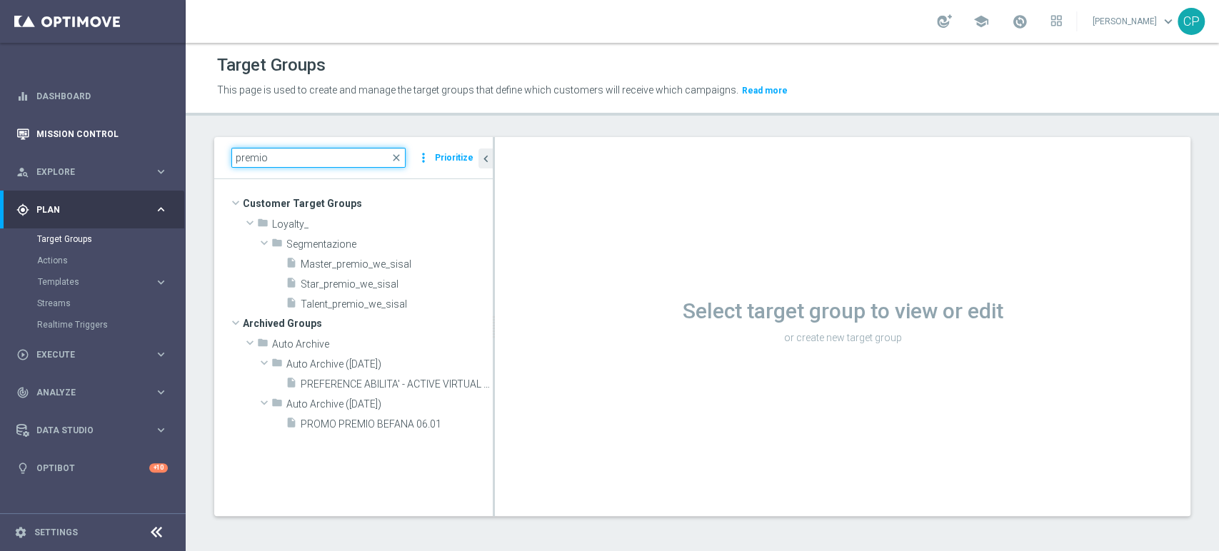
drag, startPoint x: 285, startPoint y: 161, endPoint x: 161, endPoint y: 151, distance: 123.9
click at [161, 151] on main "equalizer Dashboard Mission Control" at bounding box center [609, 275] width 1219 height 551
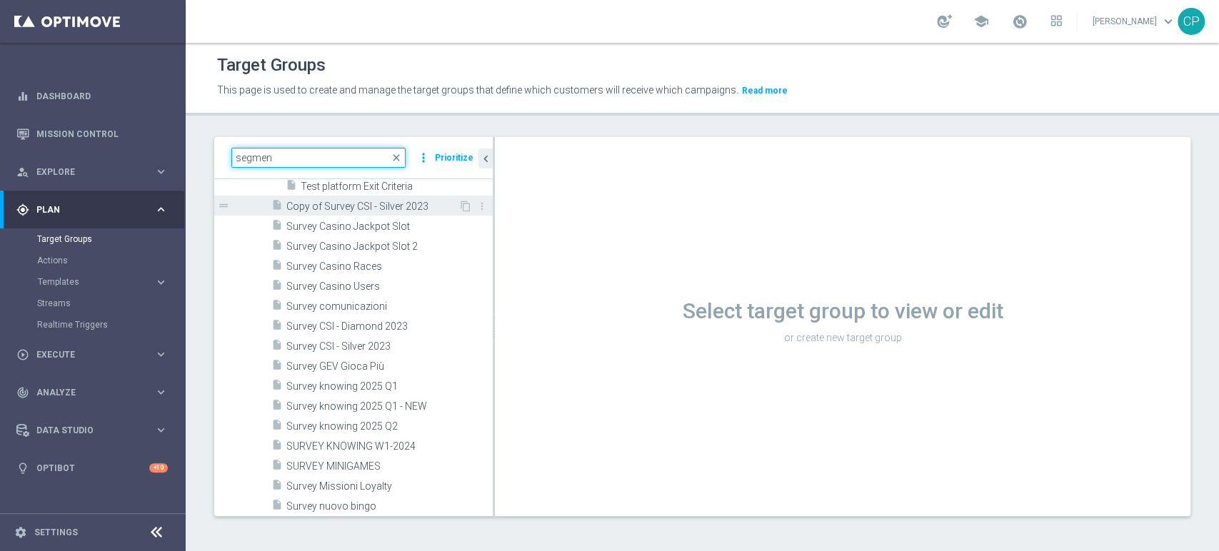
scroll to position [119, 0]
drag, startPoint x: 283, startPoint y: 157, endPoint x: 149, endPoint y: 161, distance: 134.4
click at [149, 161] on main "equalizer Dashboard Mission Control" at bounding box center [609, 275] width 1219 height 551
paste input "Starter_we_sisal"
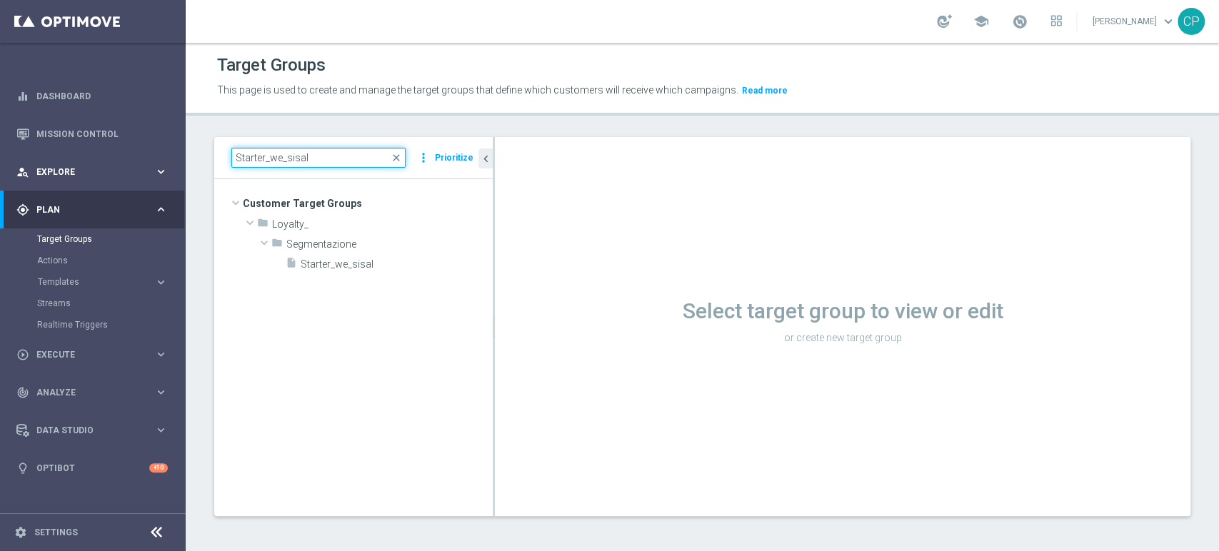
scroll to position [0, 0]
type input "Starter_we_sisal"
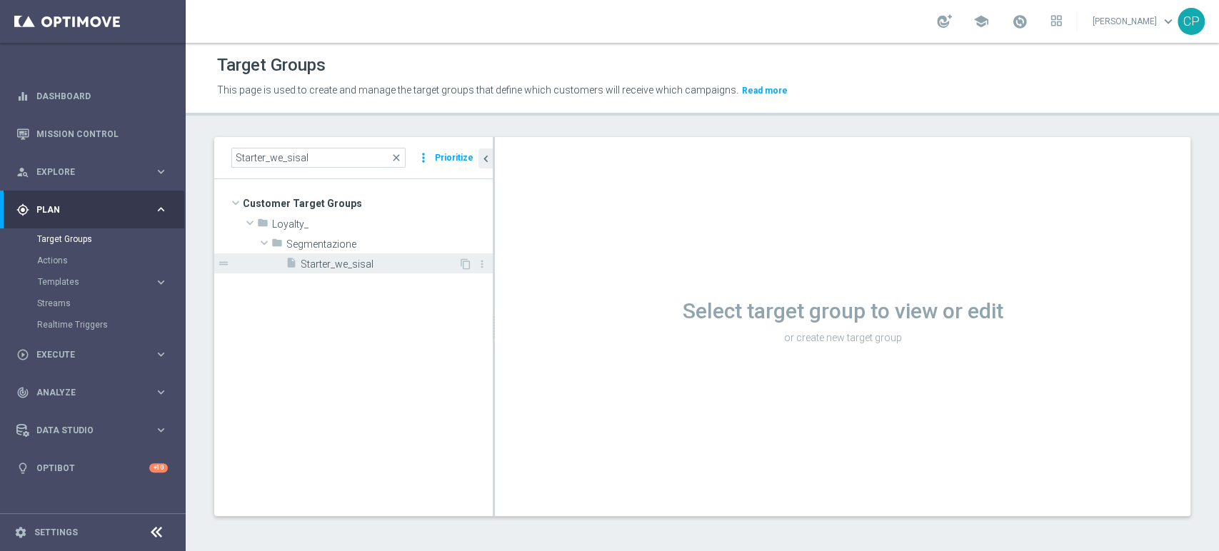
click at [331, 264] on span "Starter_we_sisal" at bounding box center [380, 265] width 158 height 12
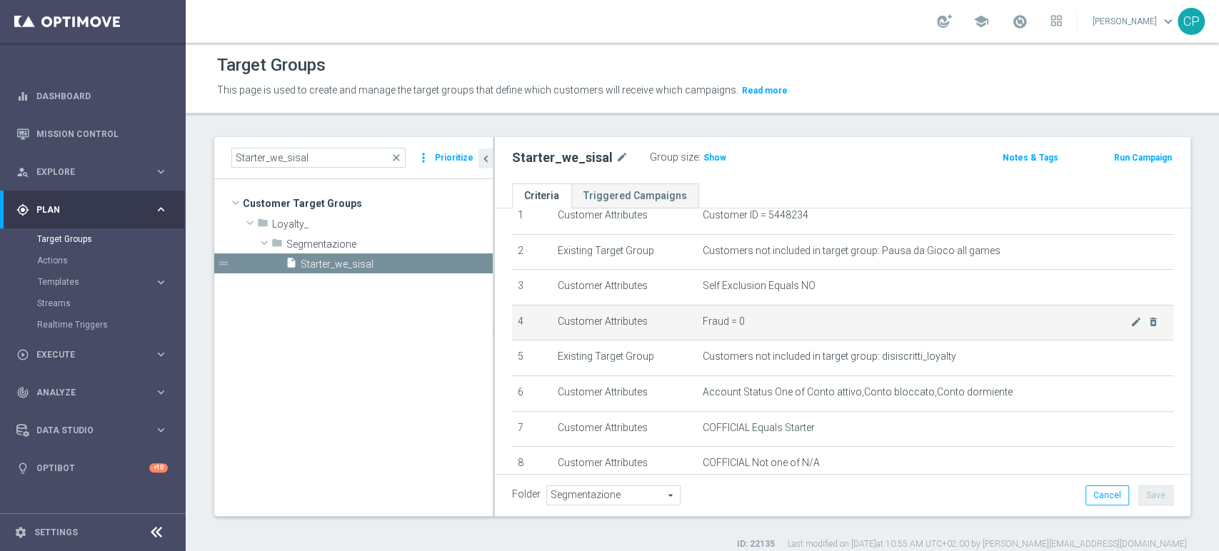
scroll to position [59, 0]
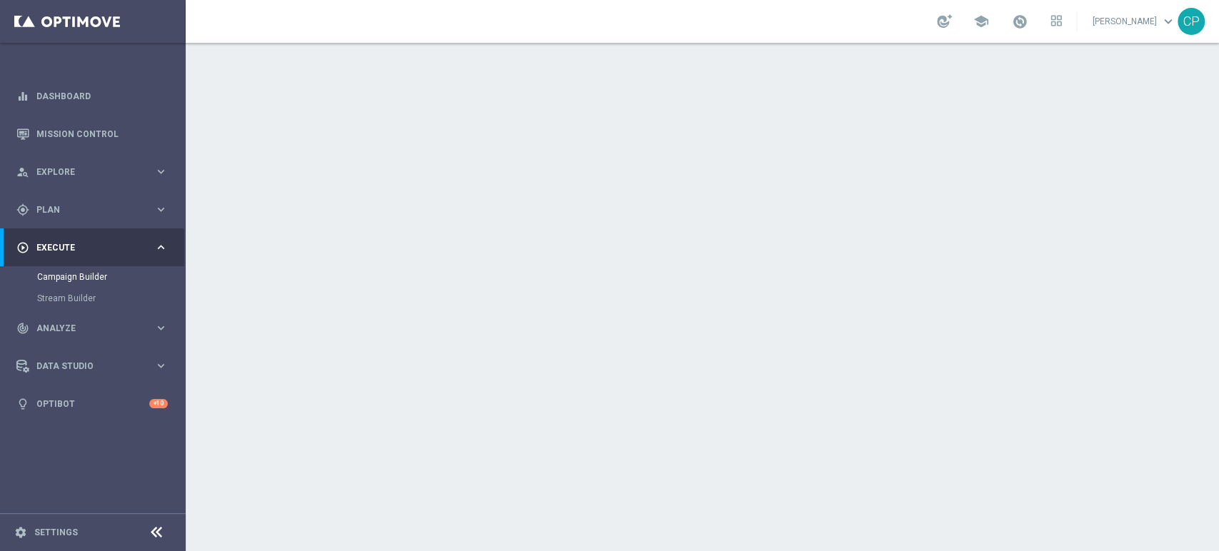
scroll to position [23, 0]
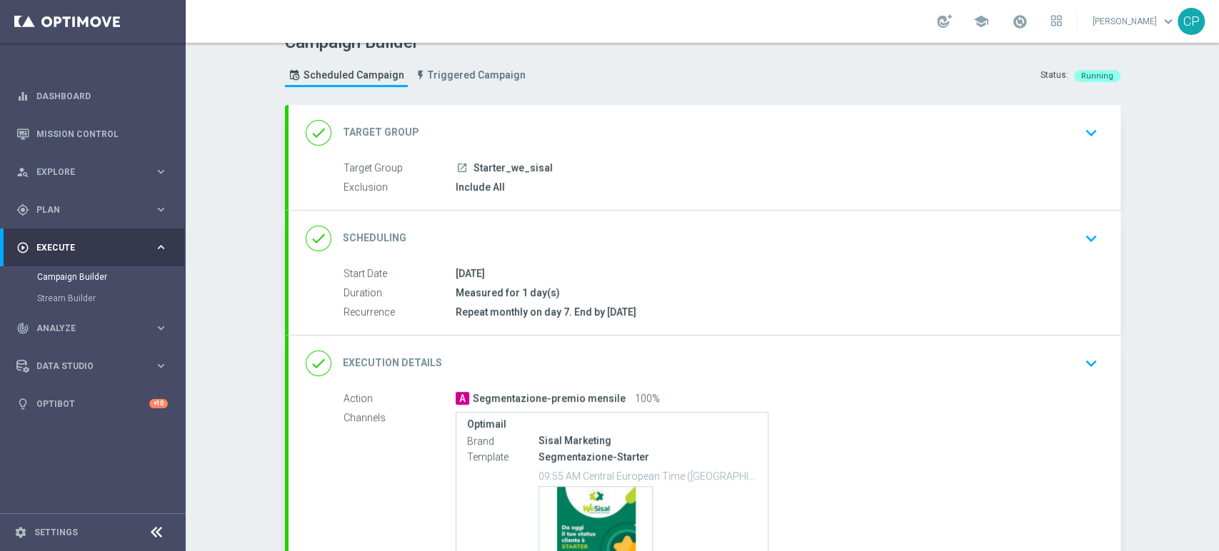
click at [1084, 235] on icon "keyboard_arrow_down" at bounding box center [1091, 238] width 21 height 21
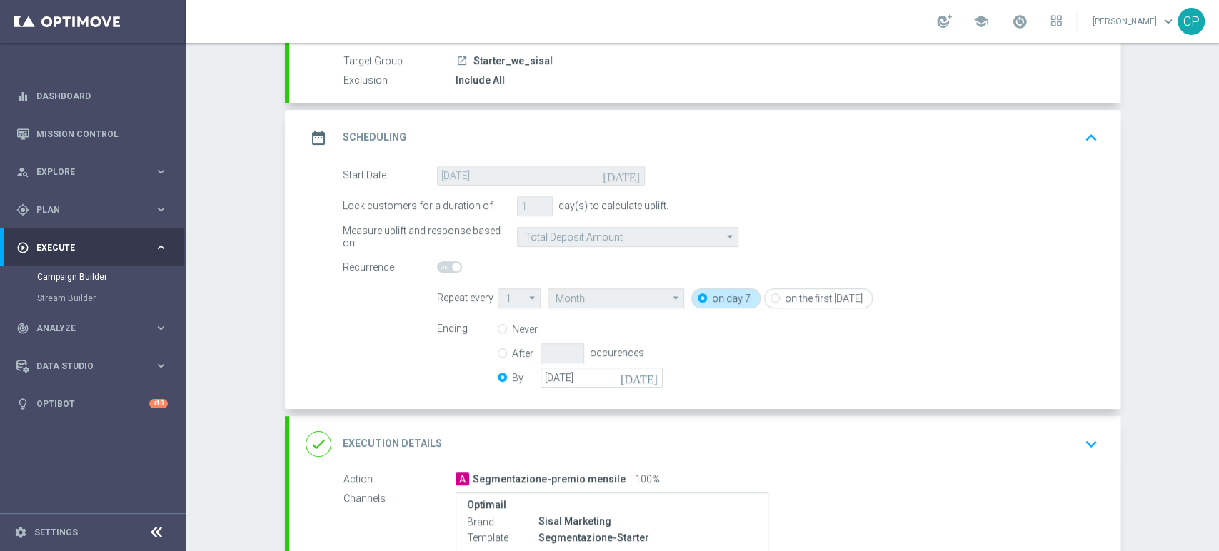
scroll to position [131, 0]
click at [722, 301] on label "on day 7" at bounding box center [731, 297] width 39 height 13
click at [707, 301] on input "on day 7" at bounding box center [702, 298] width 9 height 9
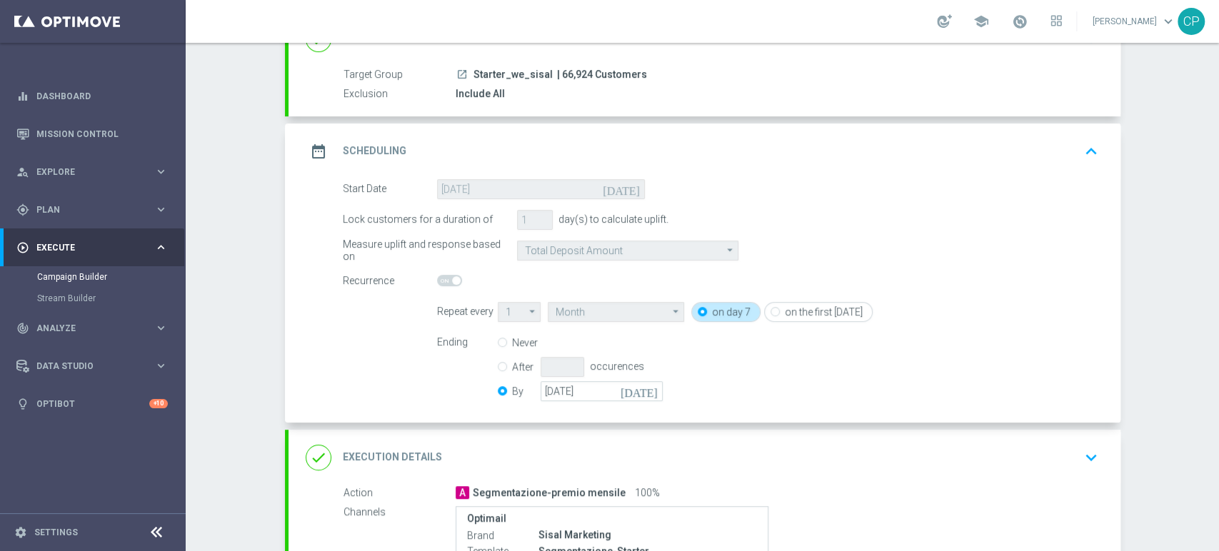
scroll to position [120, 0]
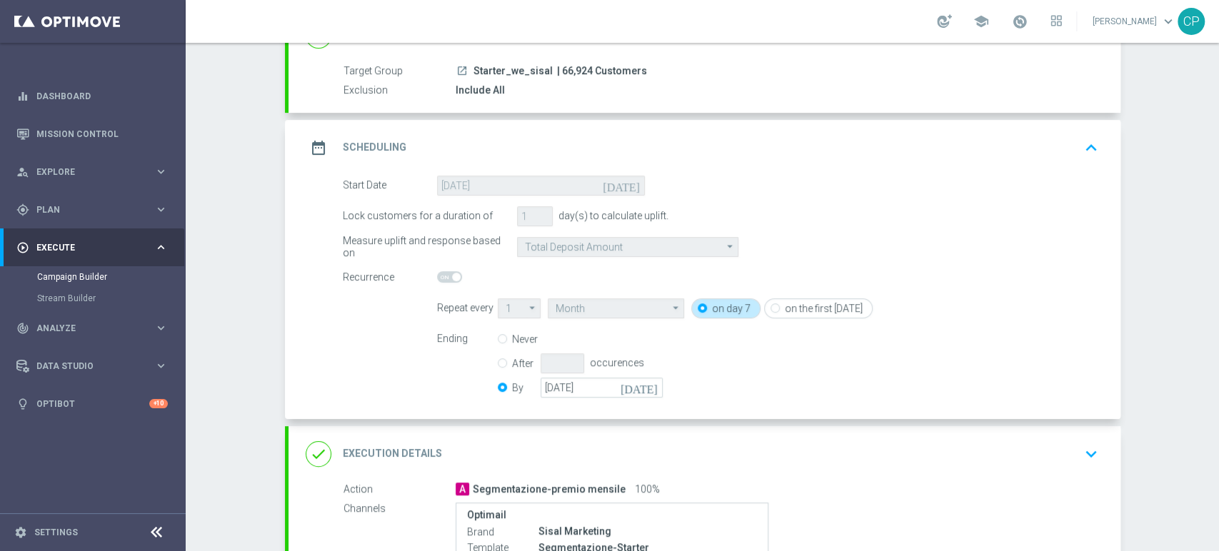
click at [785, 310] on label "on the first Monday" at bounding box center [824, 308] width 78 height 13
click at [780, 310] on input "on the first Monday" at bounding box center [775, 309] width 9 height 9
radio input "true"
click at [698, 306] on input "on day 7" at bounding box center [702, 309] width 9 height 9
radio input "true"
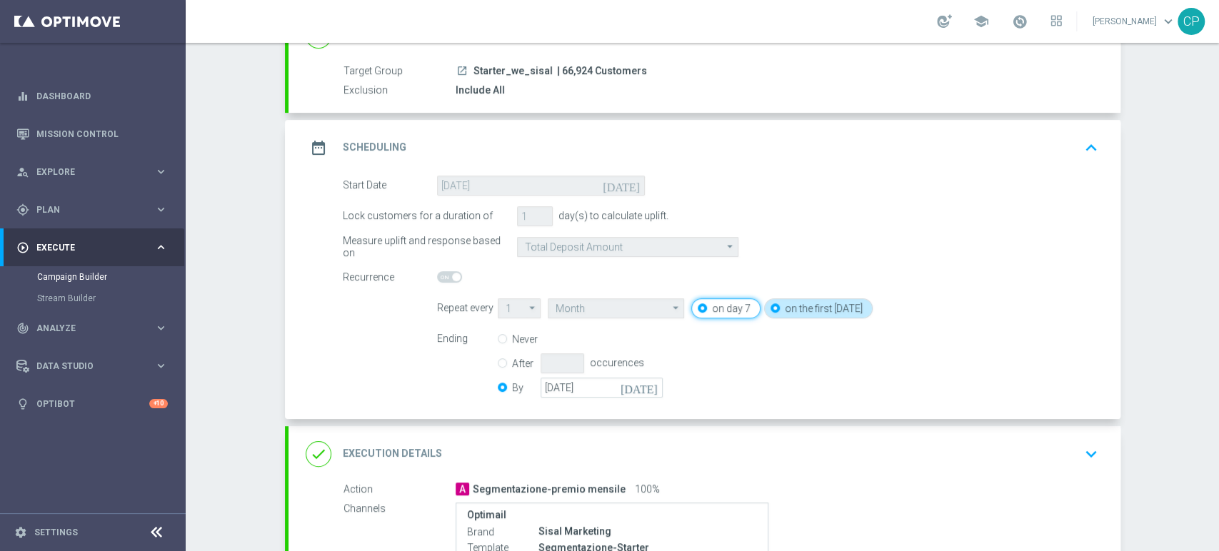
radio input "false"
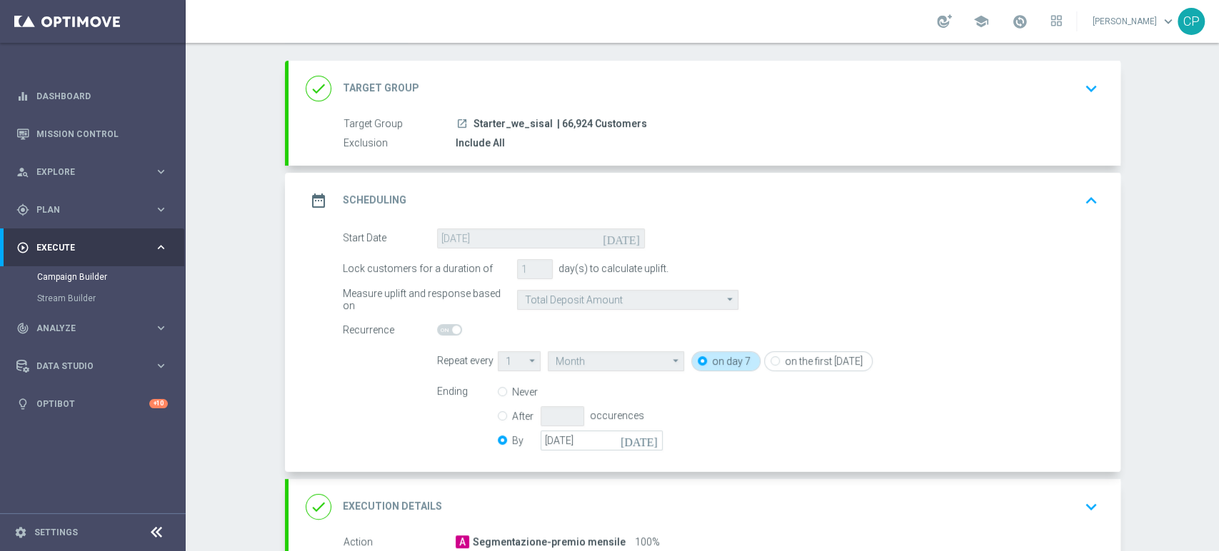
scroll to position [68, 0]
